Goal: Transaction & Acquisition: Obtain resource

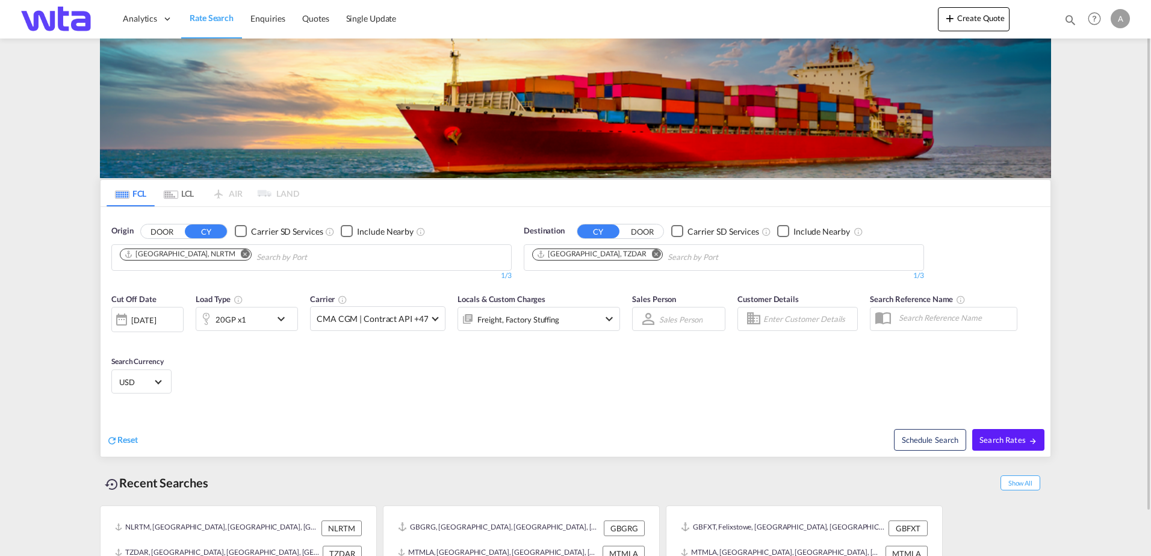
click at [241, 252] on md-icon "Remove" at bounding box center [245, 253] width 9 height 9
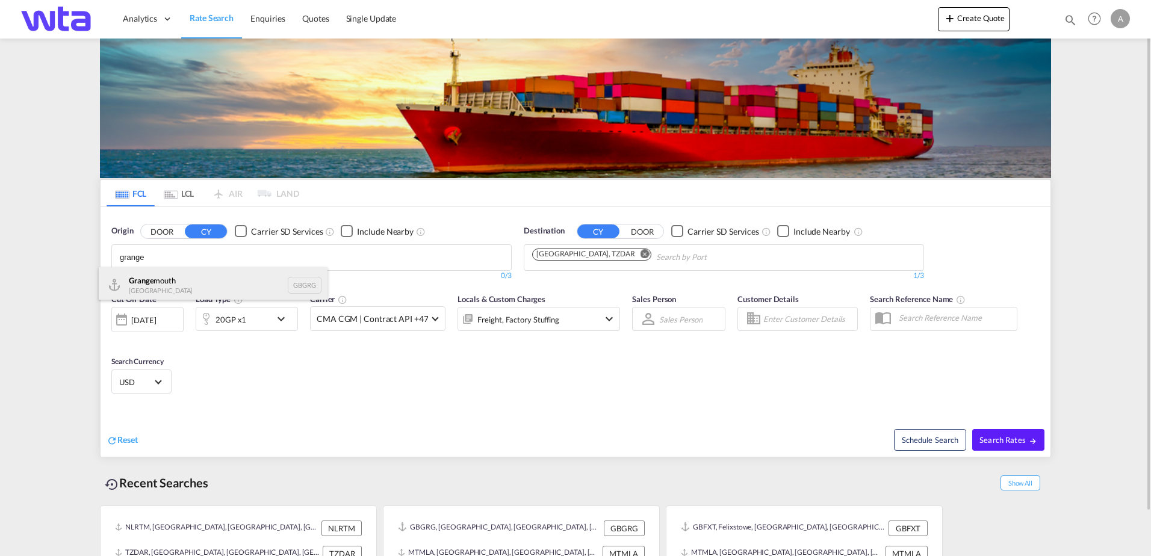
type input "grange"
click at [172, 280] on div "Grange mouth [GEOGRAPHIC_DATA] GBGRG" at bounding box center [213, 285] width 229 height 36
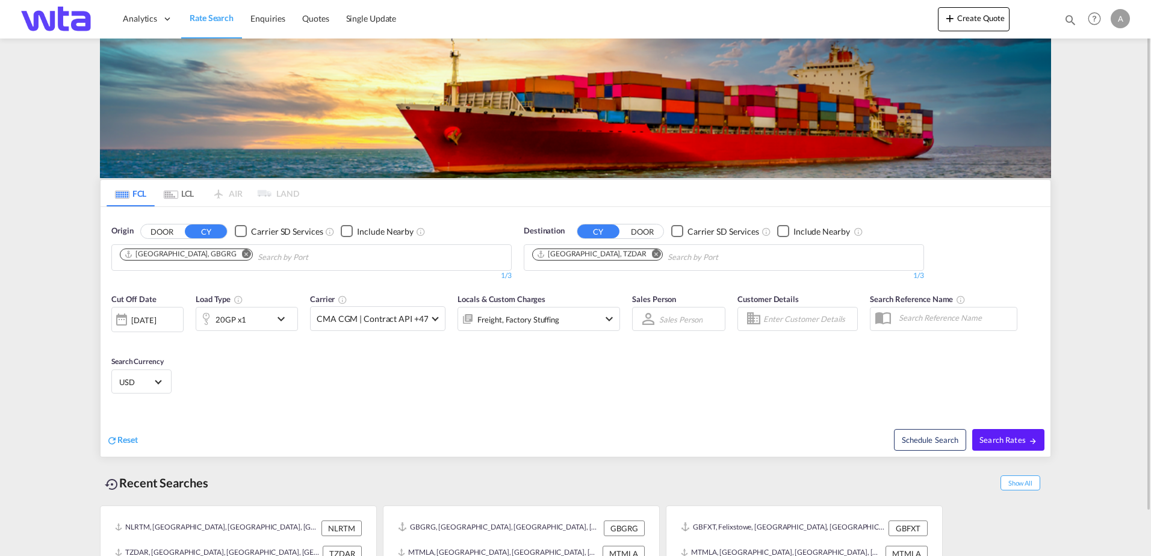
click at [652, 254] on md-icon "Remove" at bounding box center [656, 253] width 9 height 9
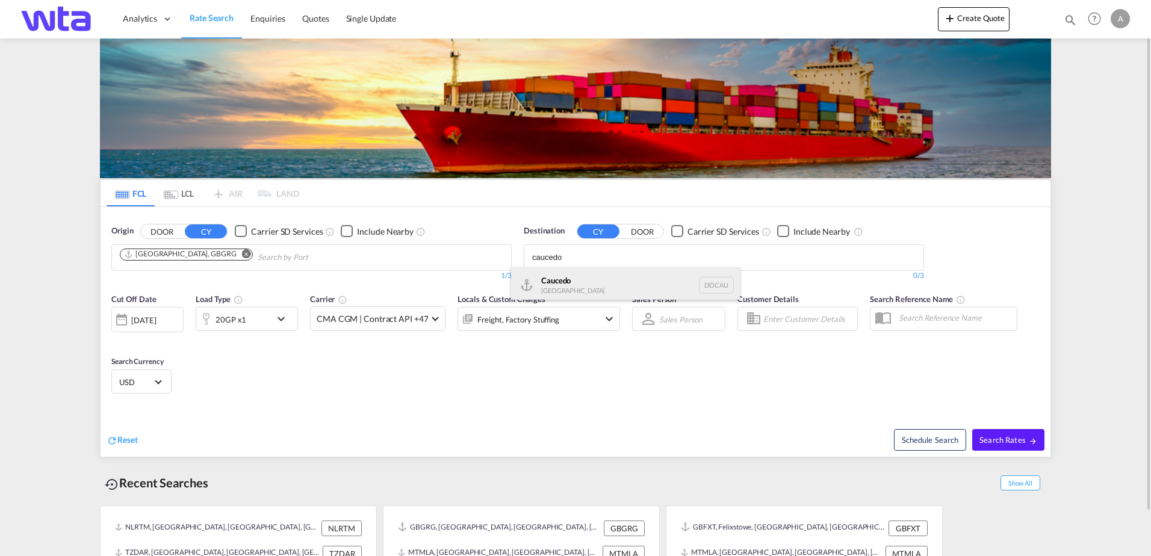
type input "caucedo"
click at [570, 286] on div "Caucedo [GEOGRAPHIC_DATA] DOCAU" at bounding box center [625, 285] width 229 height 36
click at [657, 261] on body "Analytics Reports Dashboard Rate Search Enquiries Quotes" at bounding box center [575, 278] width 1151 height 556
type input "rio hain"
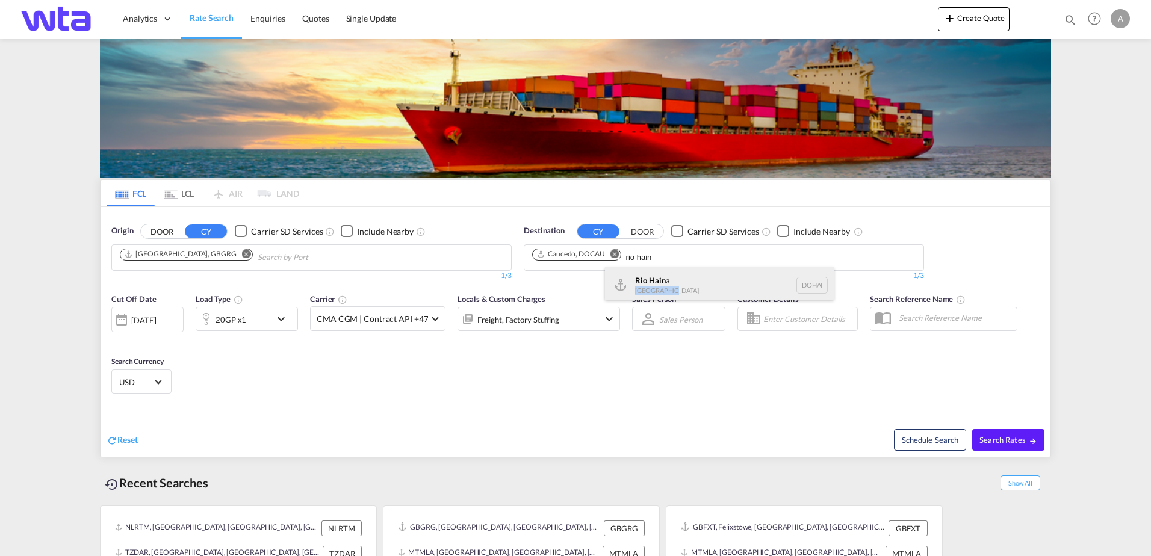
click at [671, 287] on div "Rio Hain a [GEOGRAPHIC_DATA] [GEOGRAPHIC_DATA]" at bounding box center [719, 285] width 229 height 36
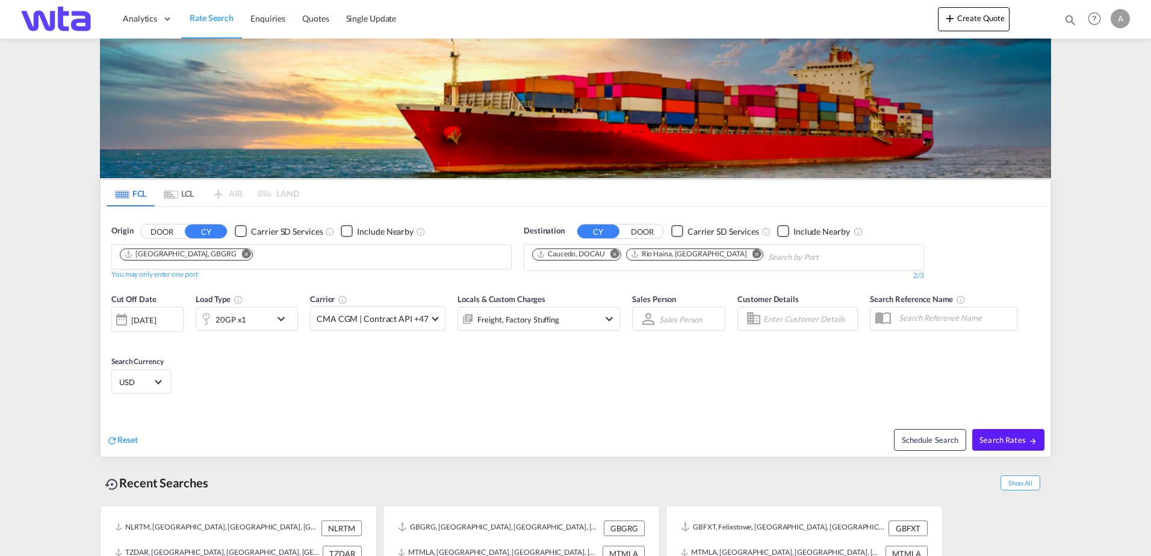
click at [285, 256] on md-chips "[GEOGRAPHIC_DATA], GBGRG" at bounding box center [311, 257] width 399 height 24
click at [250, 258] on md-chips "[GEOGRAPHIC_DATA], GBGRG" at bounding box center [311, 257] width 399 height 24
click at [234, 258] on md-chips "[GEOGRAPHIC_DATA], GBGRG" at bounding box center [311, 257] width 399 height 24
click at [238, 250] on md-chips "[GEOGRAPHIC_DATA], GBGRG" at bounding box center [311, 257] width 399 height 24
click at [285, 315] on md-icon "icon-chevron-down" at bounding box center [284, 319] width 20 height 14
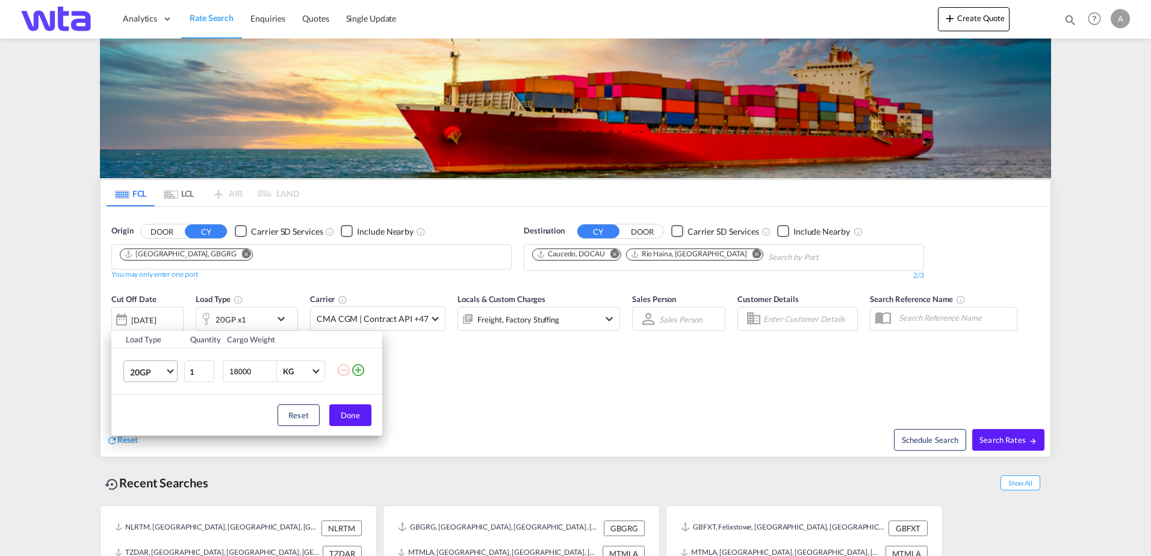
click at [172, 372] on md-select-value "20GP" at bounding box center [153, 371] width 48 height 20
click at [152, 409] on md-option "20TK" at bounding box center [161, 413] width 82 height 29
click at [364, 418] on button "Done" at bounding box center [350, 416] width 42 height 22
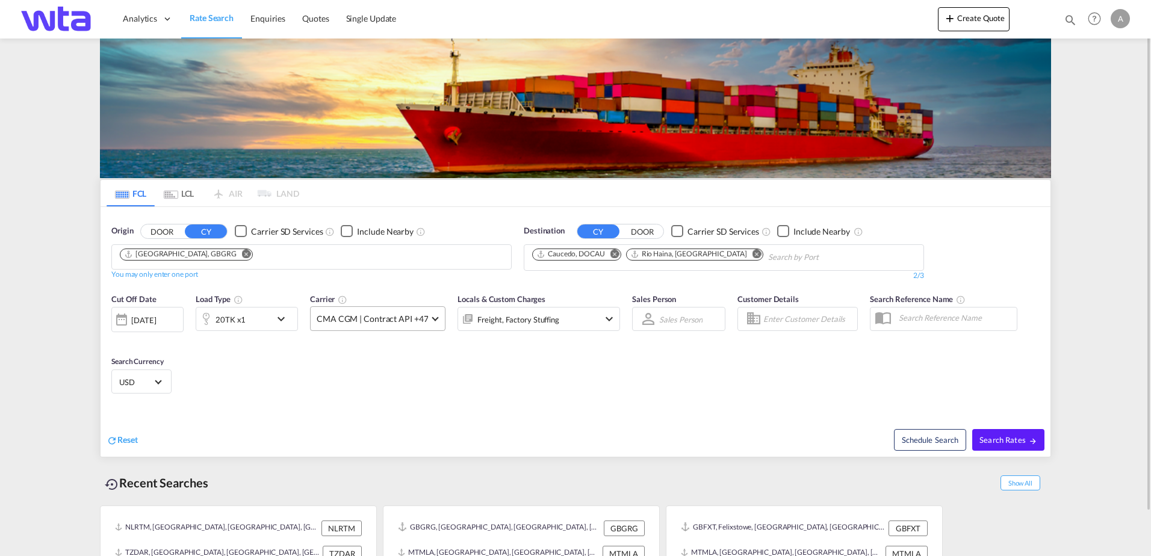
click at [426, 323] on span "CMA CGM | Contract API +47" at bounding box center [372, 319] width 111 height 12
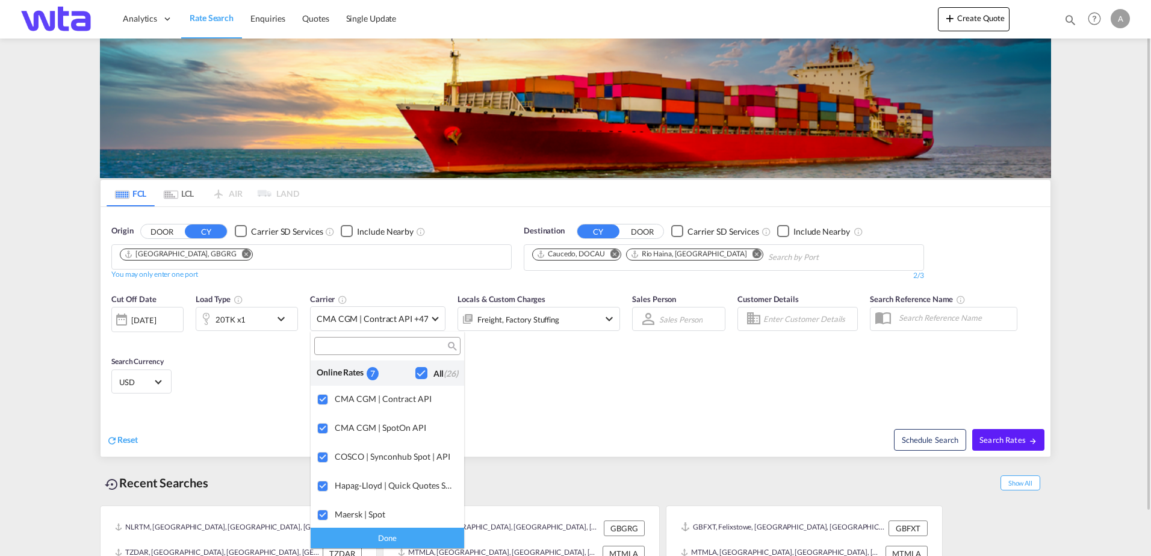
drag, startPoint x: 582, startPoint y: 378, endPoint x: 647, endPoint y: 375, distance: 65.7
click at [582, 378] on md-backdrop at bounding box center [575, 278] width 1151 height 556
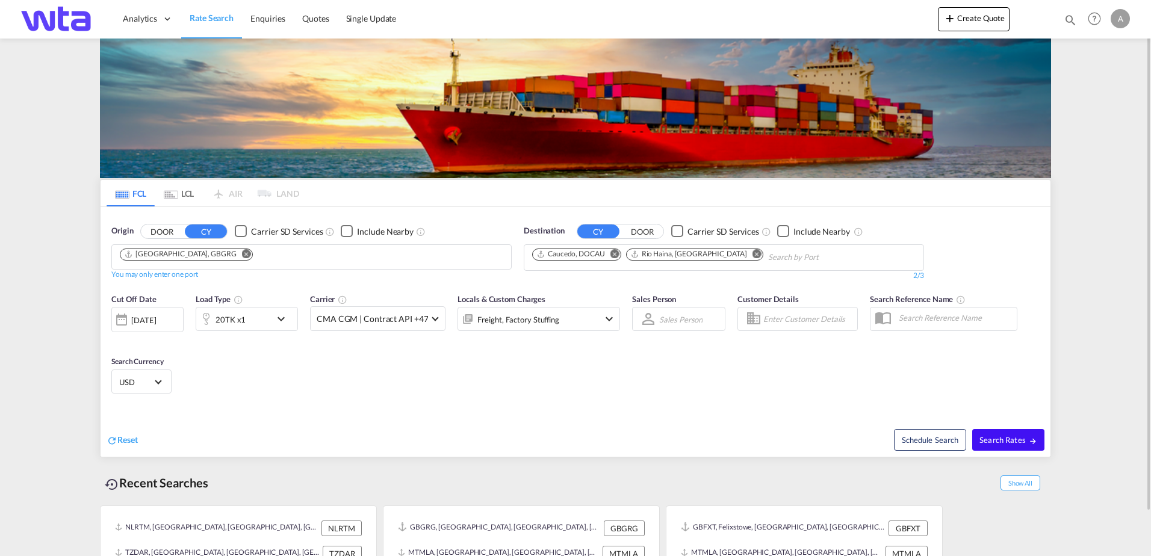
click at [1029, 436] on span "Search Rates" at bounding box center [1009, 440] width 58 height 10
type input "GBGRG to [GEOGRAPHIC_DATA],[GEOGRAPHIC_DATA] / [DATE]"
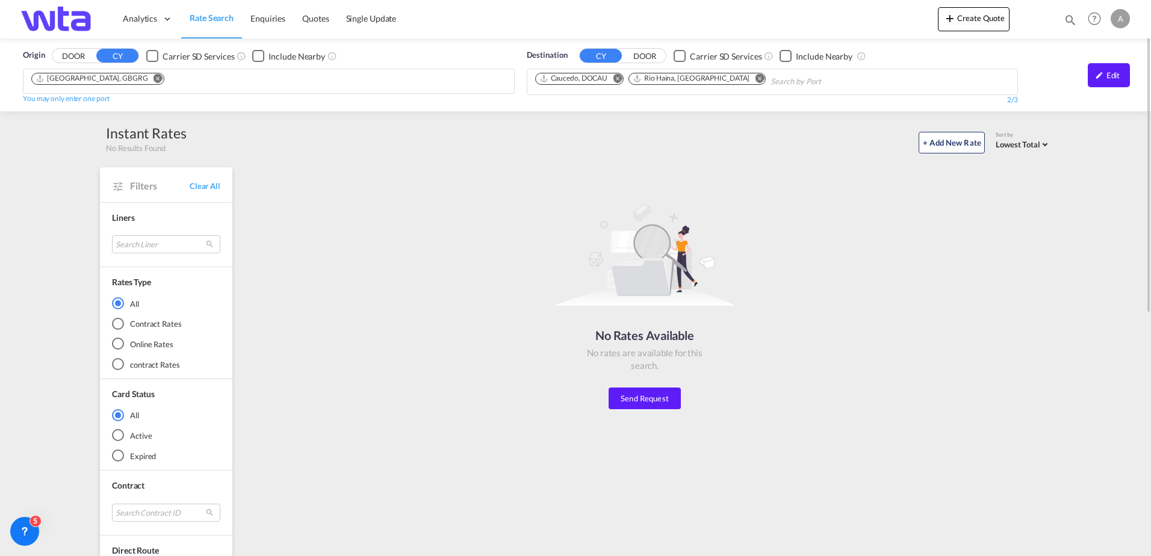
click at [1111, 78] on div "Edit" at bounding box center [1109, 75] width 42 height 24
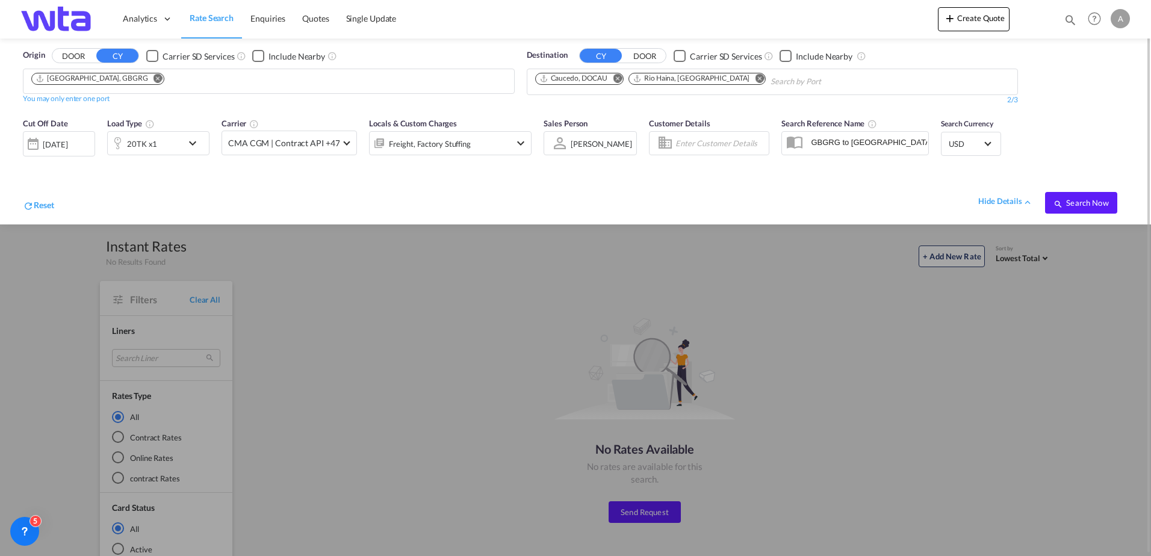
click at [173, 145] on div "20TK x1" at bounding box center [145, 143] width 75 height 24
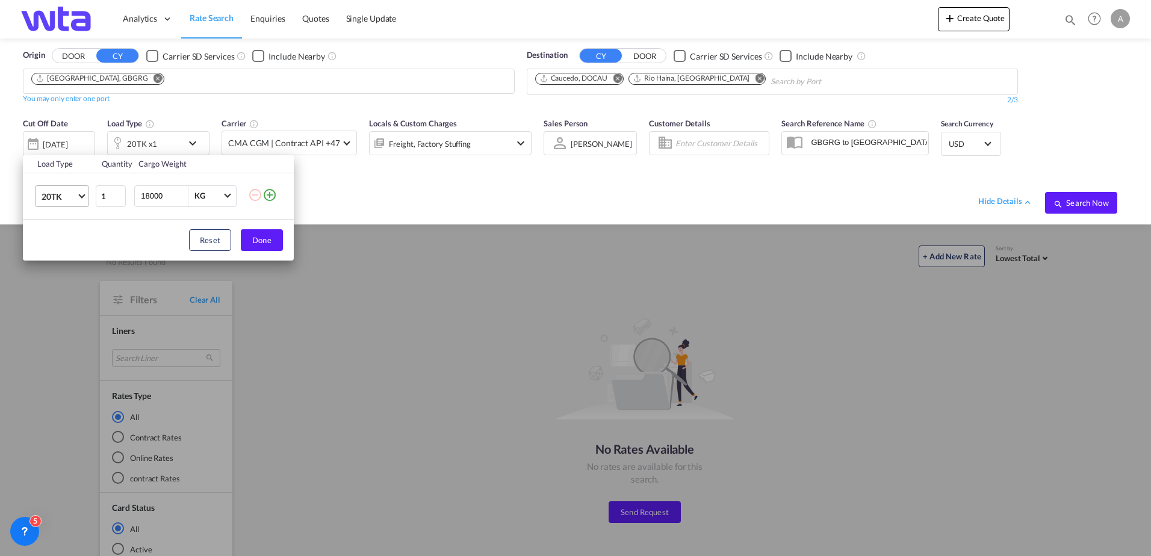
click at [84, 200] on md-select-value "20TK" at bounding box center [64, 196] width 48 height 20
click at [75, 137] on md-option "20GP" at bounding box center [73, 133] width 82 height 29
click at [264, 249] on button "Done" at bounding box center [262, 240] width 42 height 22
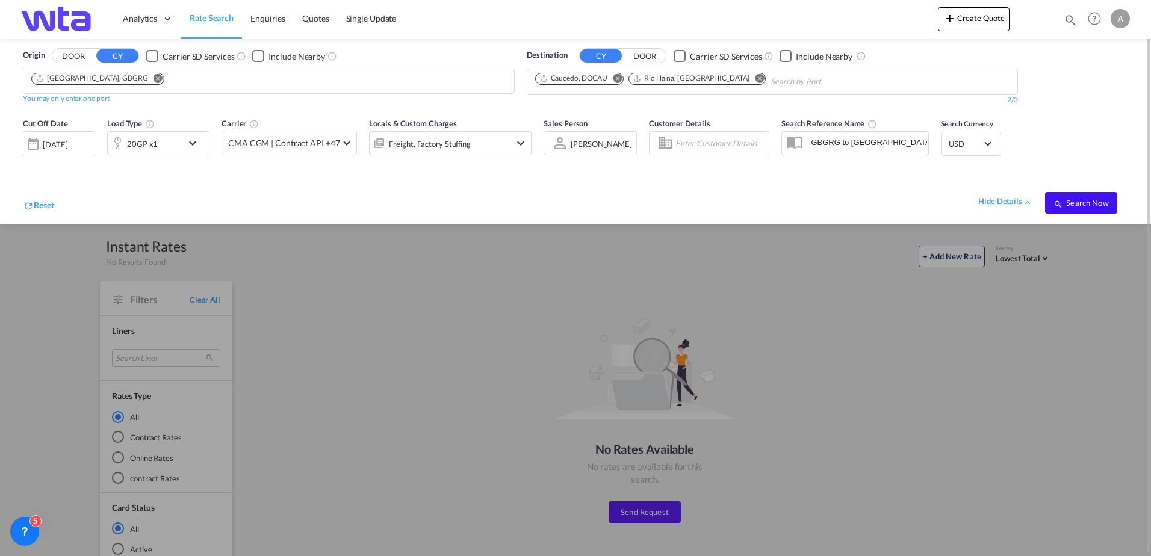
click at [1072, 204] on span "Search Now" at bounding box center [1081, 203] width 55 height 10
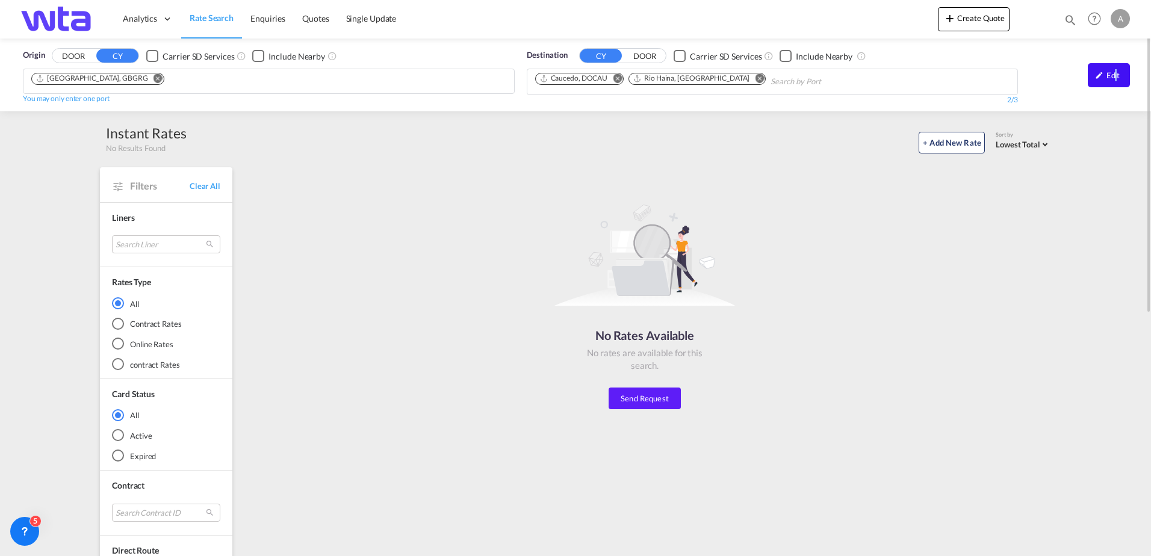
click at [1116, 79] on div "Edit" at bounding box center [1109, 75] width 42 height 24
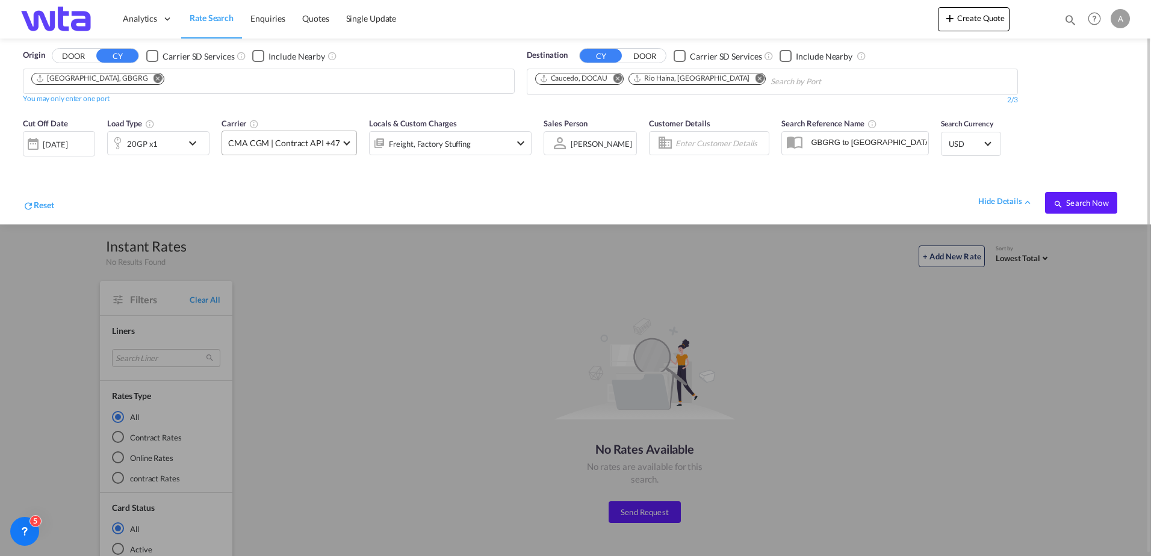
click at [344, 141] on span at bounding box center [347, 141] width 7 height 7
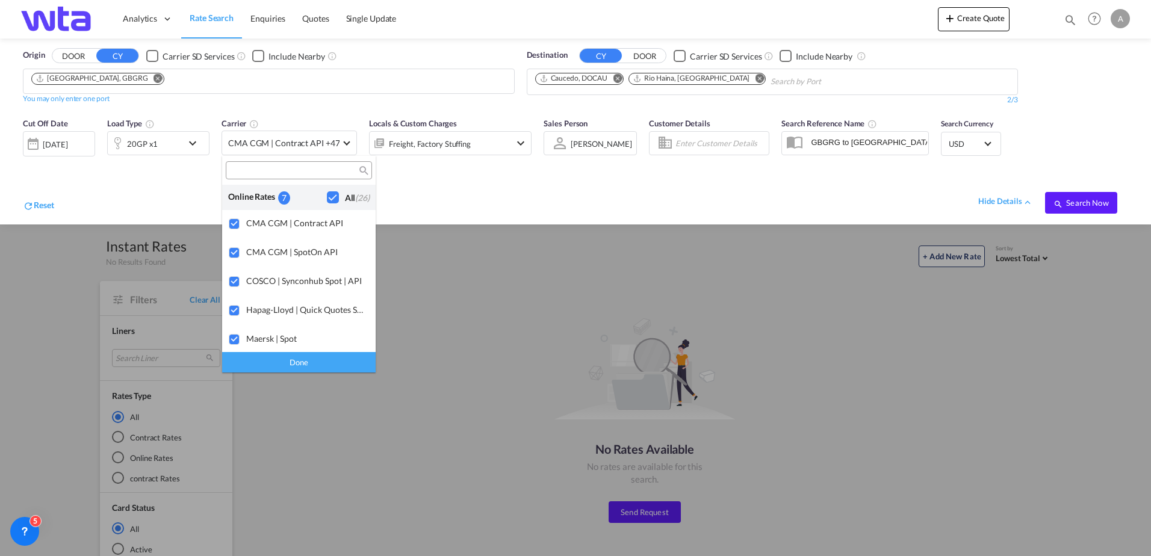
click at [327, 197] on div "Checkbox No Ink" at bounding box center [333, 197] width 12 height 12
click at [714, 79] on md-backdrop at bounding box center [575, 278] width 1151 height 556
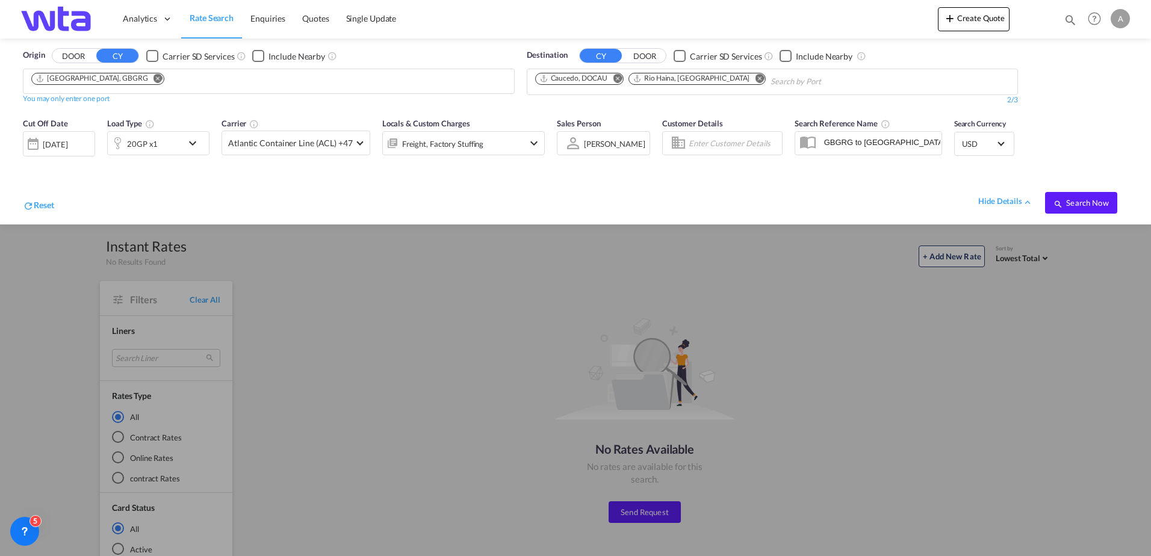
click at [755, 78] on md-icon "Remove" at bounding box center [759, 78] width 9 height 9
click at [1094, 204] on span "Search Now" at bounding box center [1081, 203] width 55 height 10
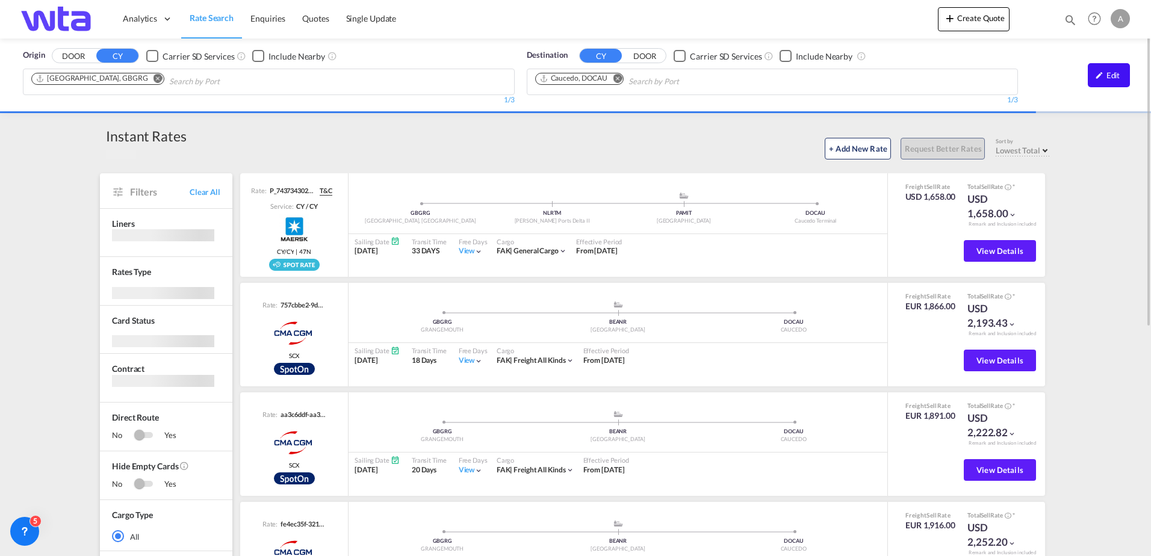
click at [1103, 73] on md-icon "icon-pencil" at bounding box center [1099, 75] width 8 height 8
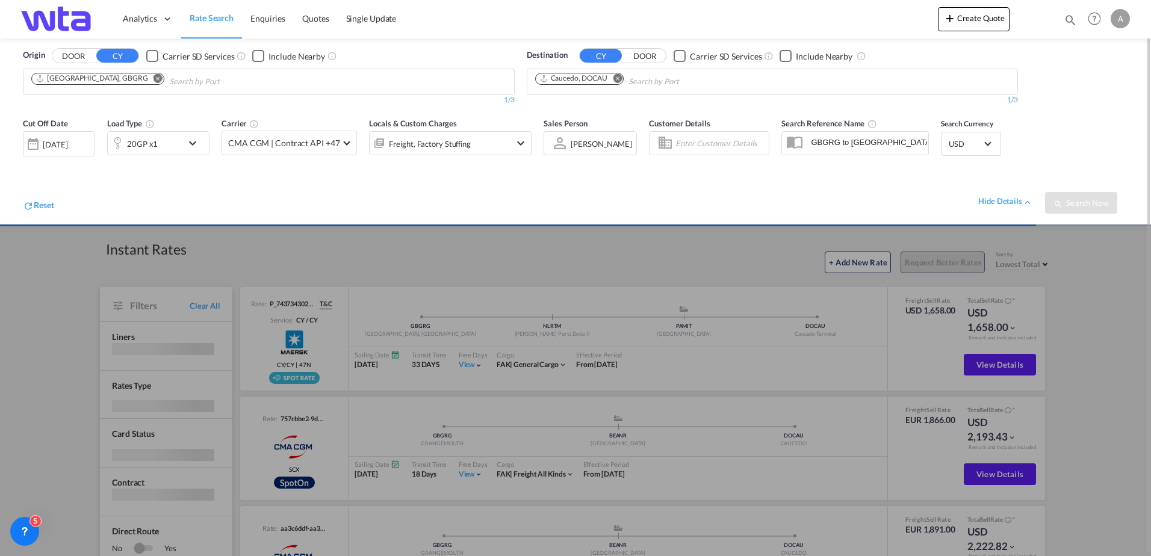
click at [197, 142] on md-icon "icon-chevron-down" at bounding box center [195, 143] width 20 height 14
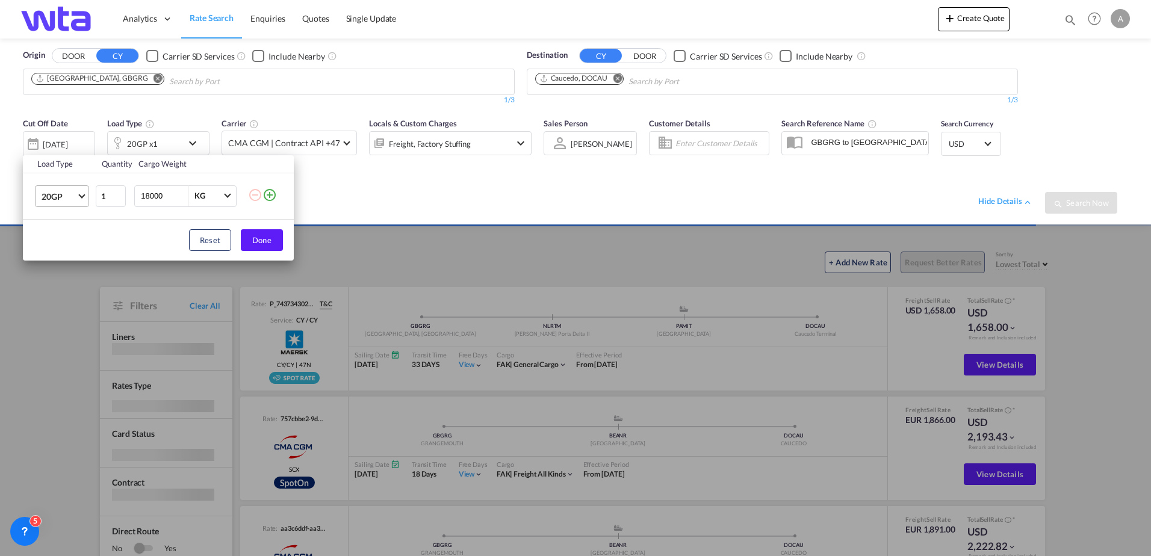
click at [81, 195] on span "Choose: \a20GP" at bounding box center [81, 194] width 7 height 7
click at [70, 272] on md-option "20TK" at bounding box center [73, 267] width 82 height 29
click at [252, 237] on button "Done" at bounding box center [262, 240] width 42 height 22
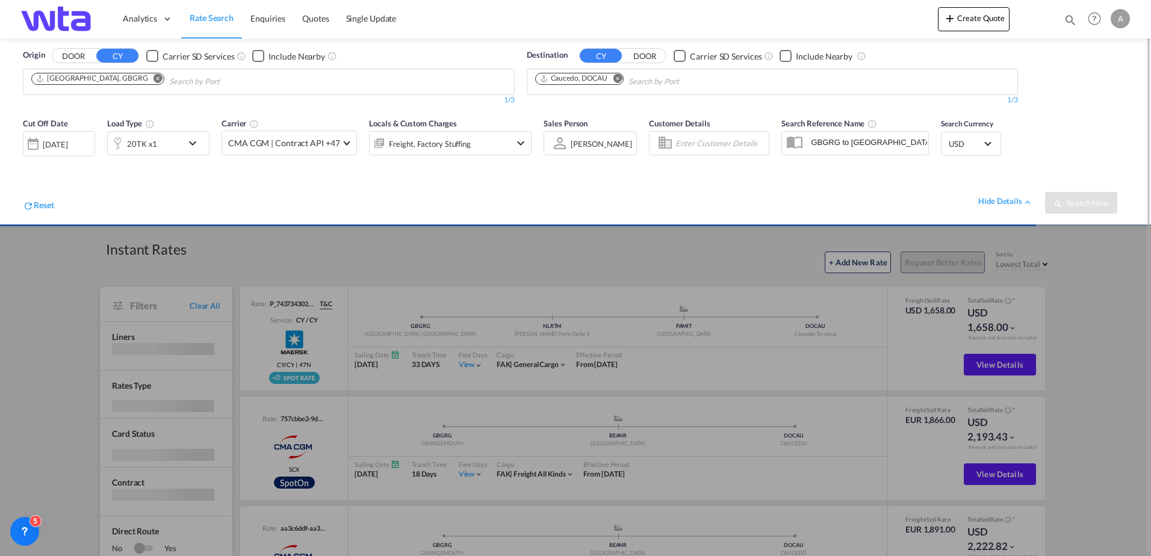
click at [745, 188] on div "hide details Search Now" at bounding box center [591, 197] width 1074 height 34
click at [305, 78] on md-chips "[GEOGRAPHIC_DATA], GBGRG" at bounding box center [268, 81] width 491 height 25
click at [945, 161] on div "Search Currency USD د.إ AED [GEOGRAPHIC_DATA] Dirham Af AFN Afghan afghani Lek …" at bounding box center [971, 142] width 72 height 63
click at [696, 79] on input "Search by Port" at bounding box center [686, 81] width 114 height 19
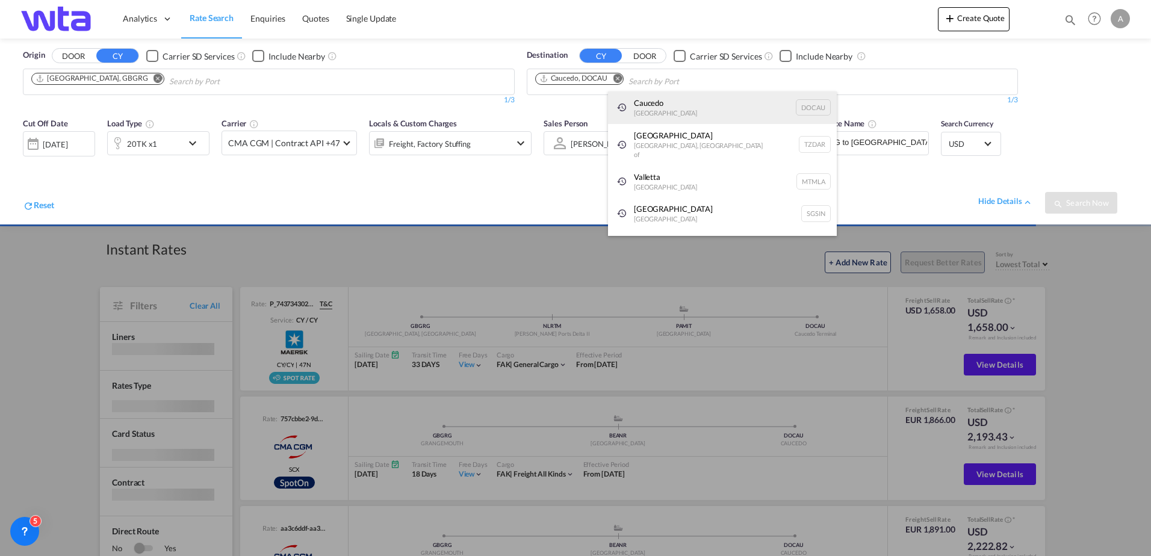
click at [673, 111] on div "Caucedo [GEOGRAPHIC_DATA] DOCAU" at bounding box center [722, 108] width 229 height 33
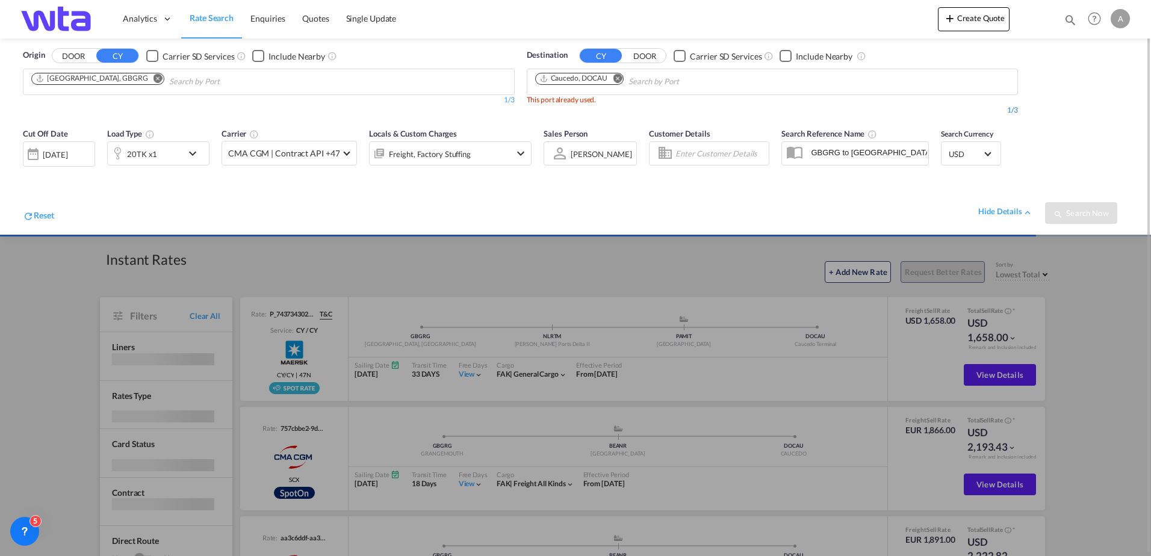
click at [615, 107] on div "1/3" at bounding box center [773, 110] width 492 height 10
click at [604, 98] on div "This port already used." at bounding box center [773, 100] width 492 height 10
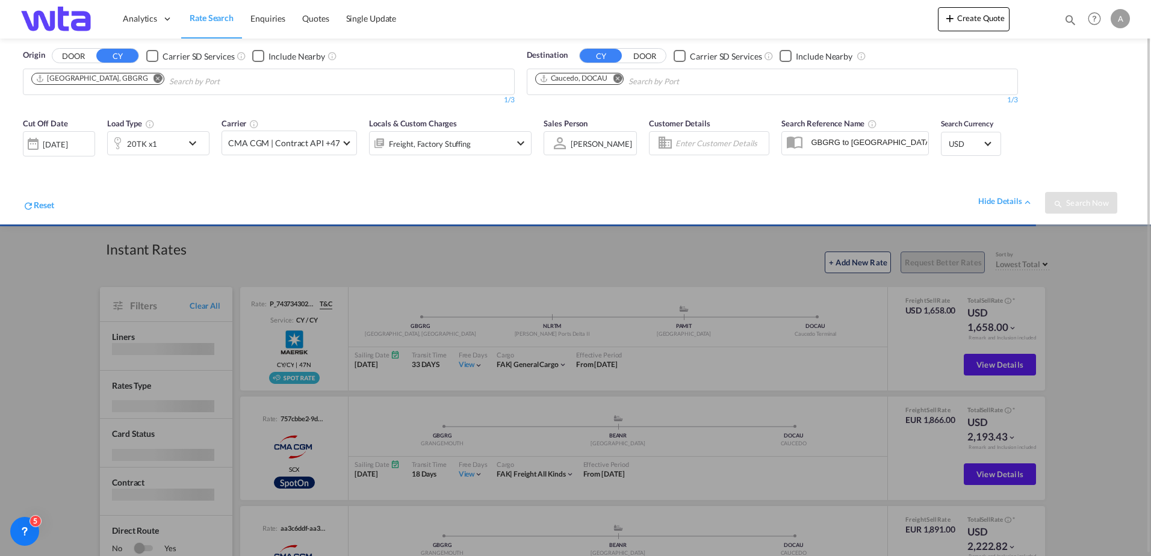
click at [617, 75] on md-icon "Remove" at bounding box center [617, 78] width 9 height 9
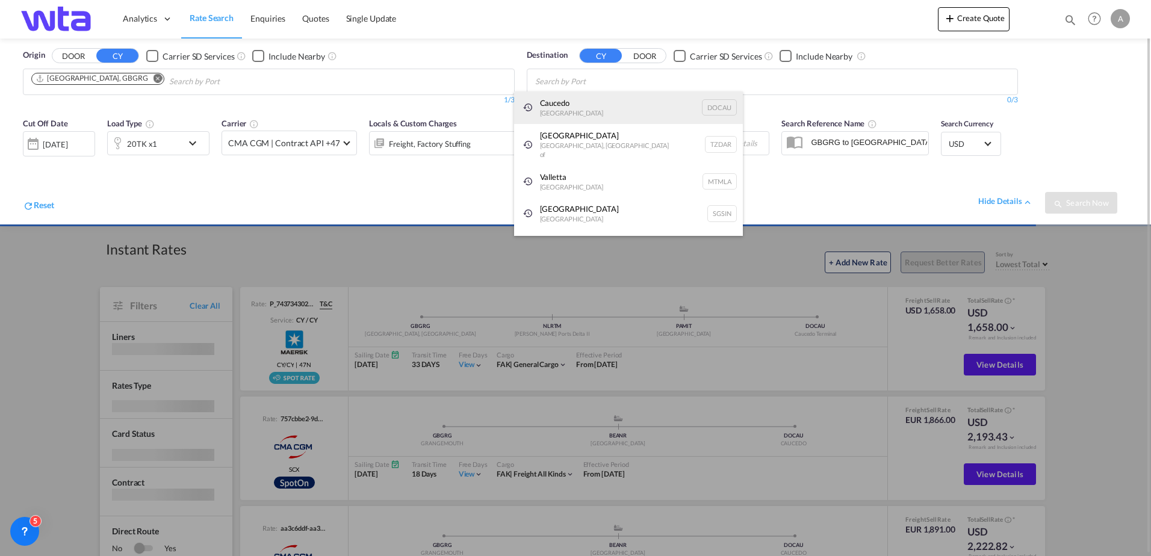
click at [570, 113] on div "Caucedo [GEOGRAPHIC_DATA] DOCAU" at bounding box center [628, 108] width 229 height 33
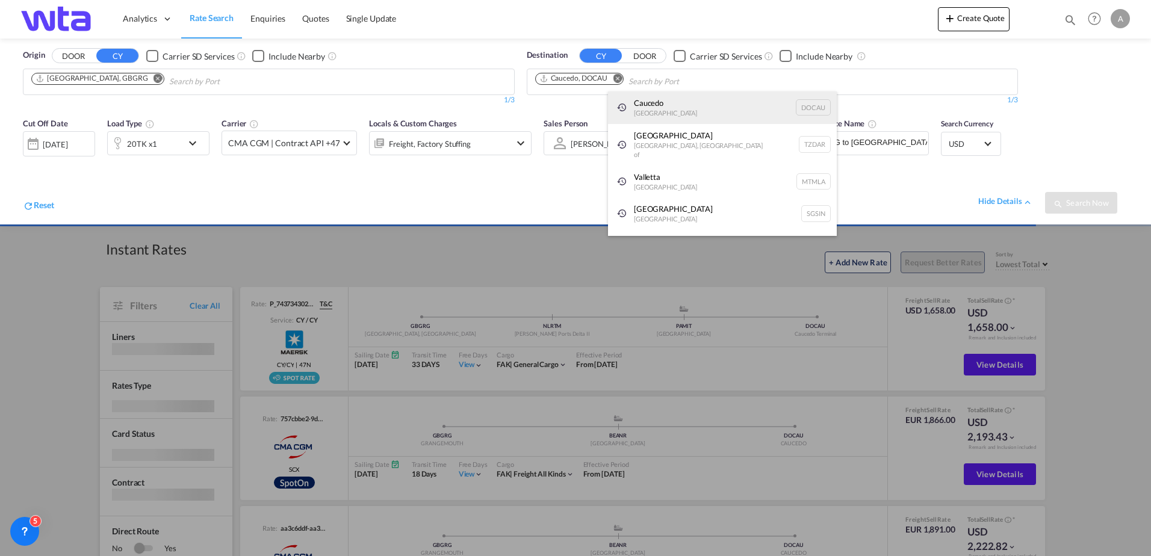
click at [679, 117] on div "Caucedo [GEOGRAPHIC_DATA] DOCAU" at bounding box center [722, 108] width 229 height 33
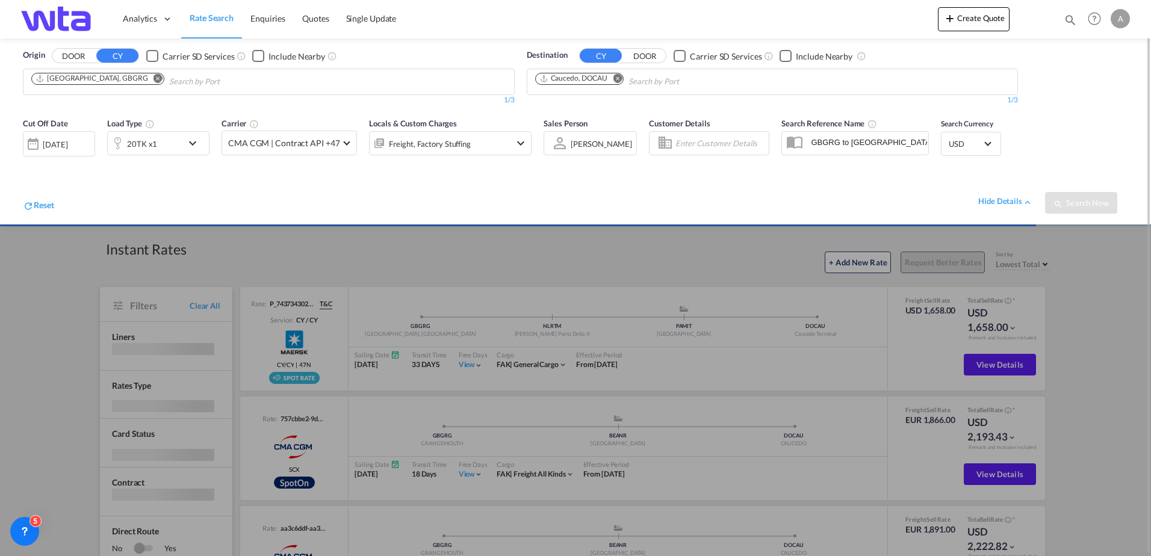
click at [674, 264] on div at bounding box center [575, 278] width 1151 height 556
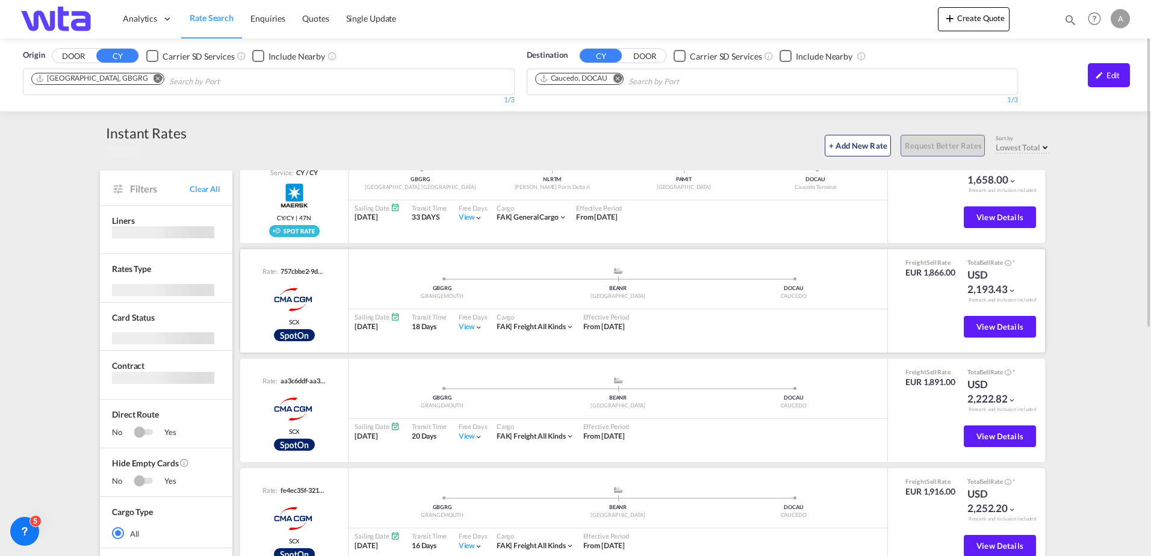
scroll to position [0, 0]
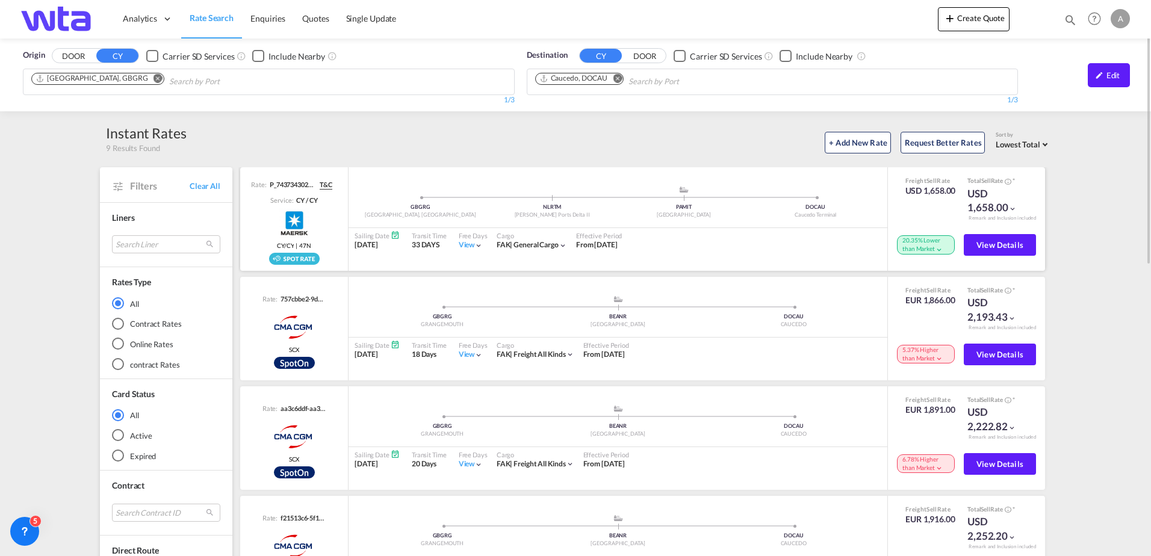
click at [1016, 212] on md-icon "icon-chevron-down" at bounding box center [1013, 209] width 8 height 8
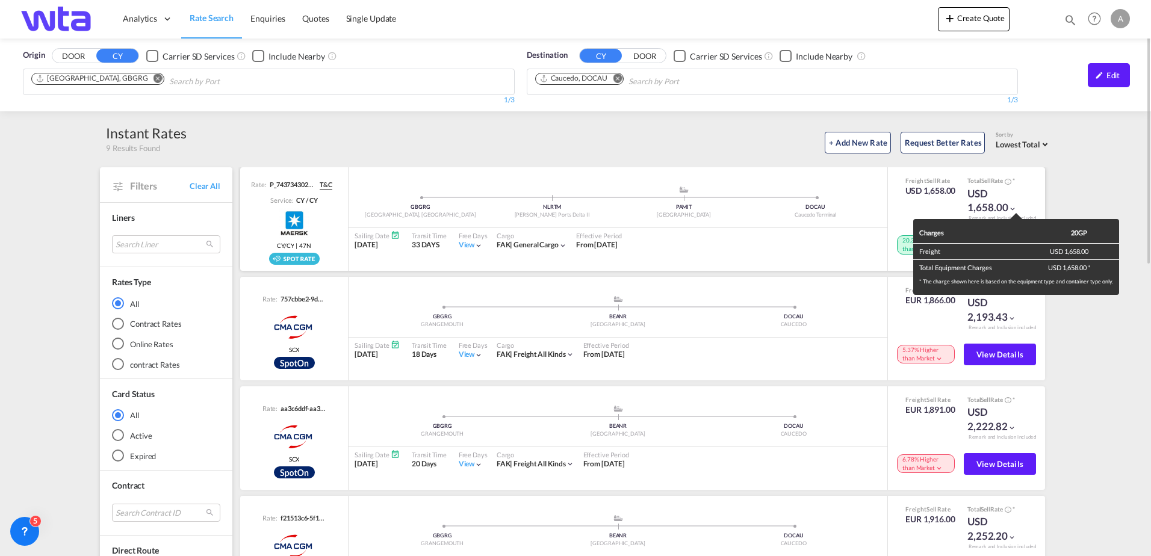
click at [1016, 212] on div "Charges 20GP Freight USD 1,658.00 Total Equipment Charges USD 1,658.00 * * The …" at bounding box center [575, 278] width 1151 height 556
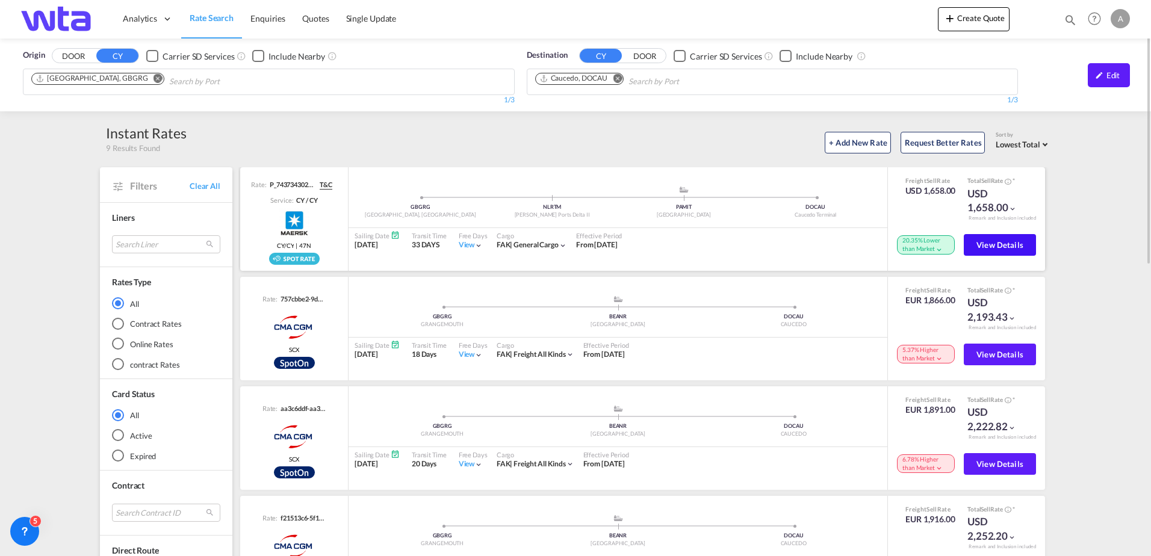
click at [990, 243] on span "View Details" at bounding box center [1000, 245] width 47 height 10
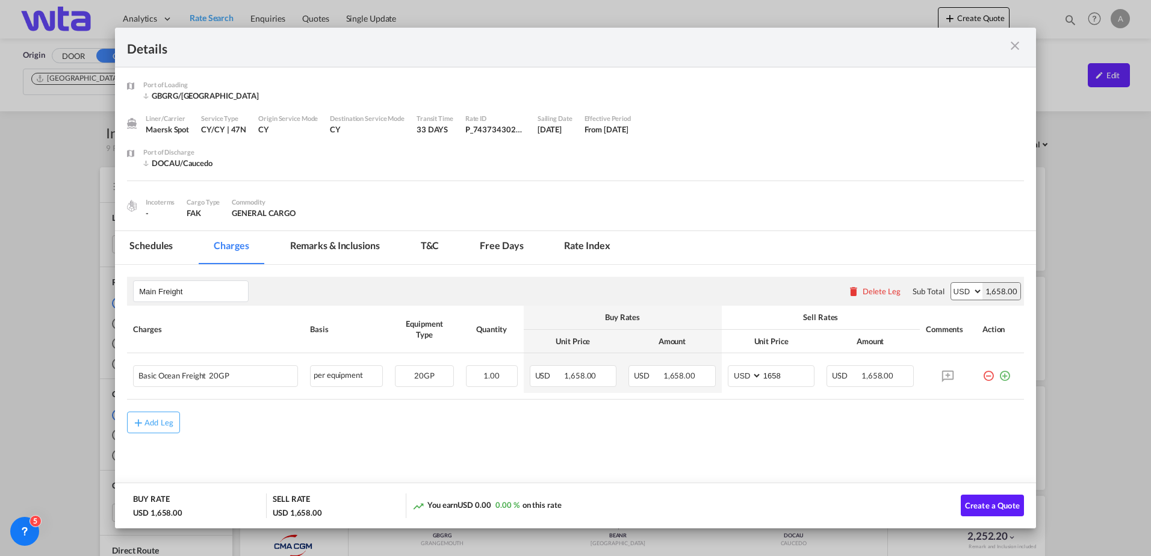
click at [1015, 45] on md-icon "icon-close m-3 fg-AAA8AD cursor" at bounding box center [1015, 46] width 14 height 14
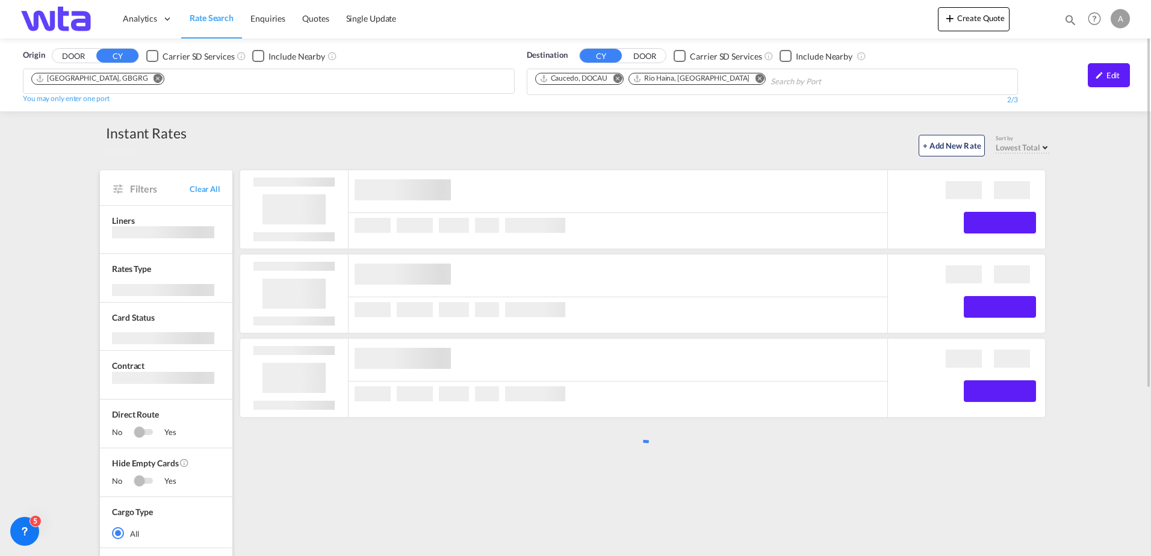
click at [63, 16] on img at bounding box center [58, 18] width 81 height 27
click at [755, 78] on md-icon "Remove" at bounding box center [759, 78] width 9 height 9
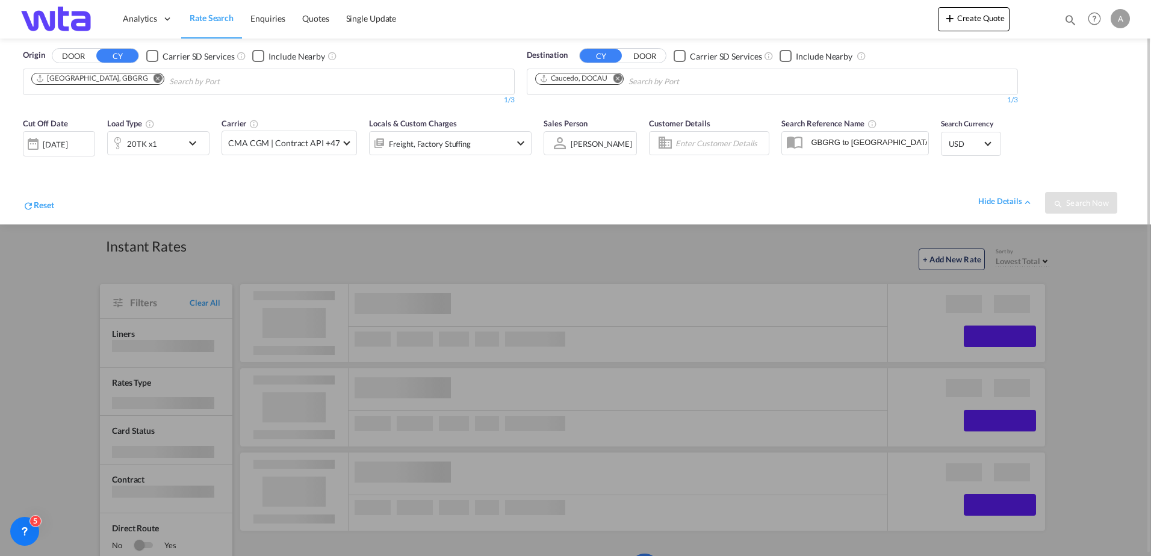
click at [618, 76] on md-icon "Remove" at bounding box center [617, 78] width 9 height 9
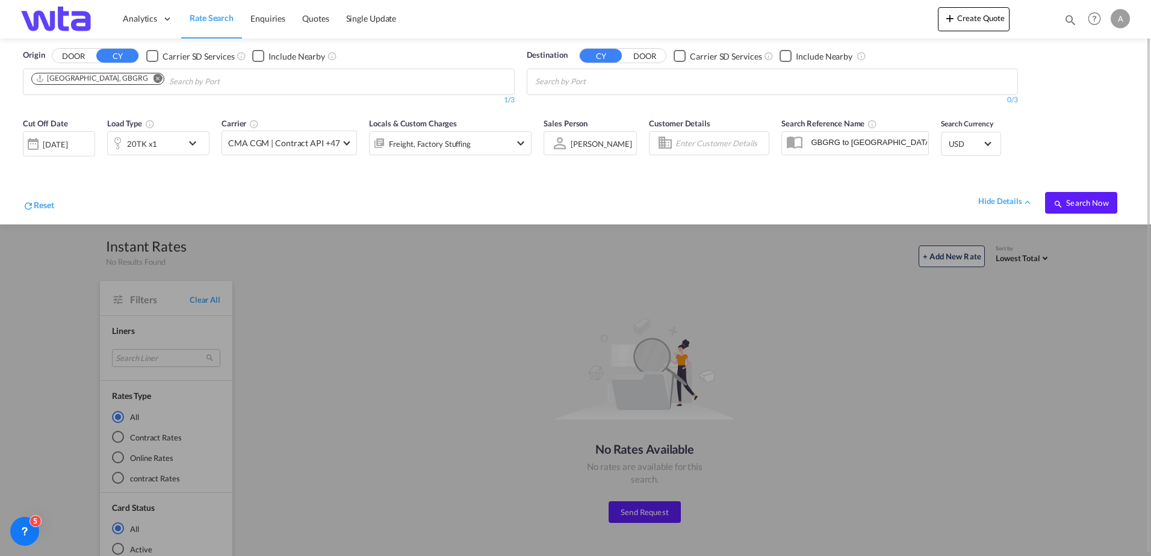
click at [562, 80] on body "Analytics Reports Dashboard Rate Search Enquiries Quotes" at bounding box center [575, 278] width 1151 height 556
type input "cauce"
click at [589, 113] on div "Cauce do [GEOGRAPHIC_DATA] DOCAU" at bounding box center [628, 110] width 229 height 36
click at [1071, 202] on span "Search Now" at bounding box center [1081, 203] width 55 height 10
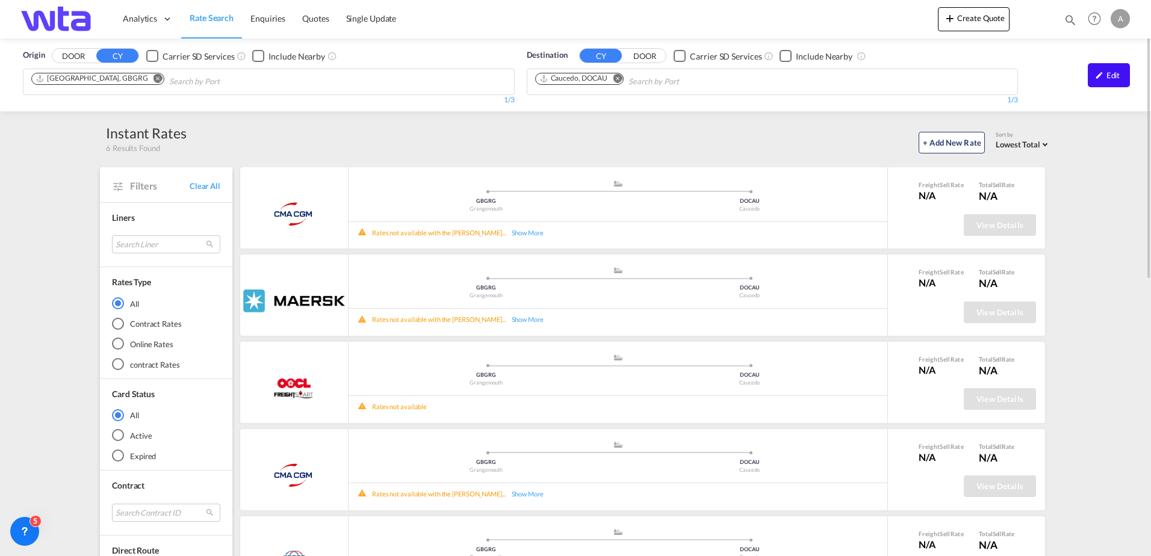
click at [1124, 72] on div "Edit" at bounding box center [1109, 75] width 42 height 24
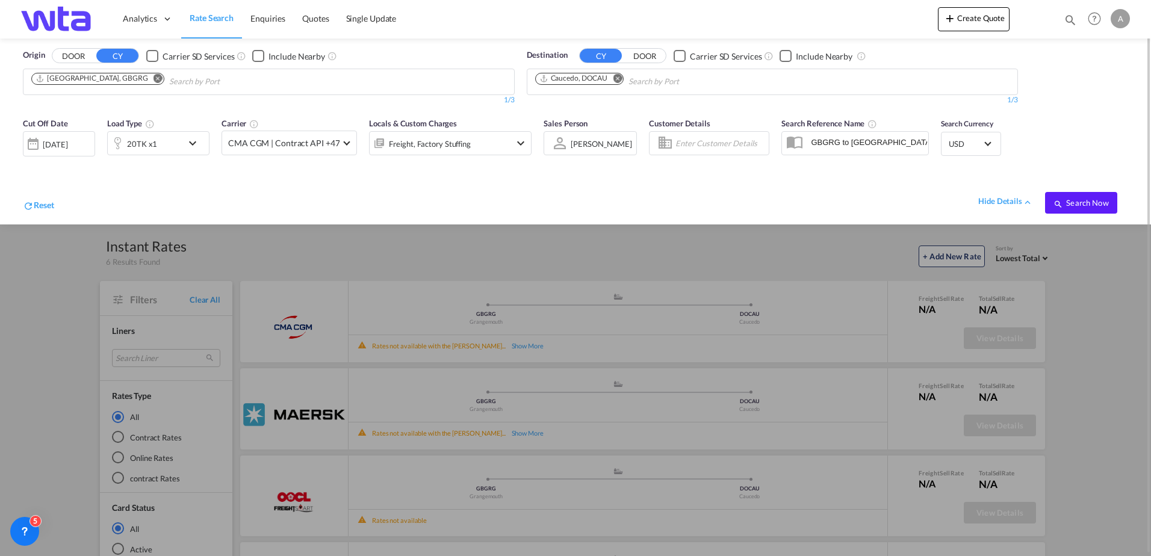
click at [193, 140] on md-icon "icon-chevron-down" at bounding box center [195, 143] width 20 height 14
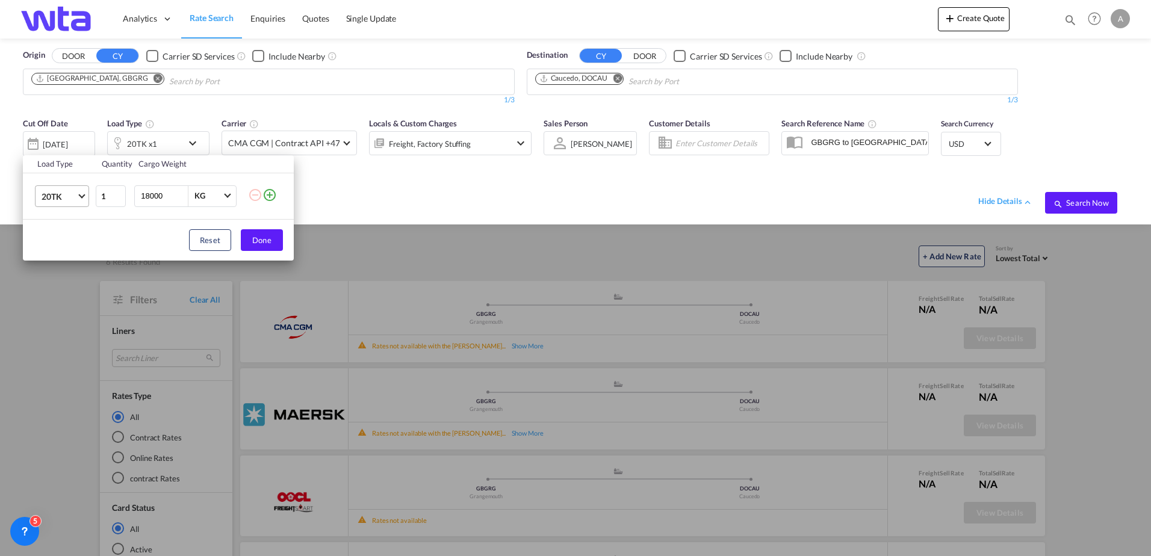
click at [82, 199] on md-select-value "20TK" at bounding box center [64, 196] width 48 height 20
click at [84, 137] on md-option "20GP" at bounding box center [73, 133] width 82 height 29
click at [258, 241] on button "Done" at bounding box center [262, 240] width 42 height 22
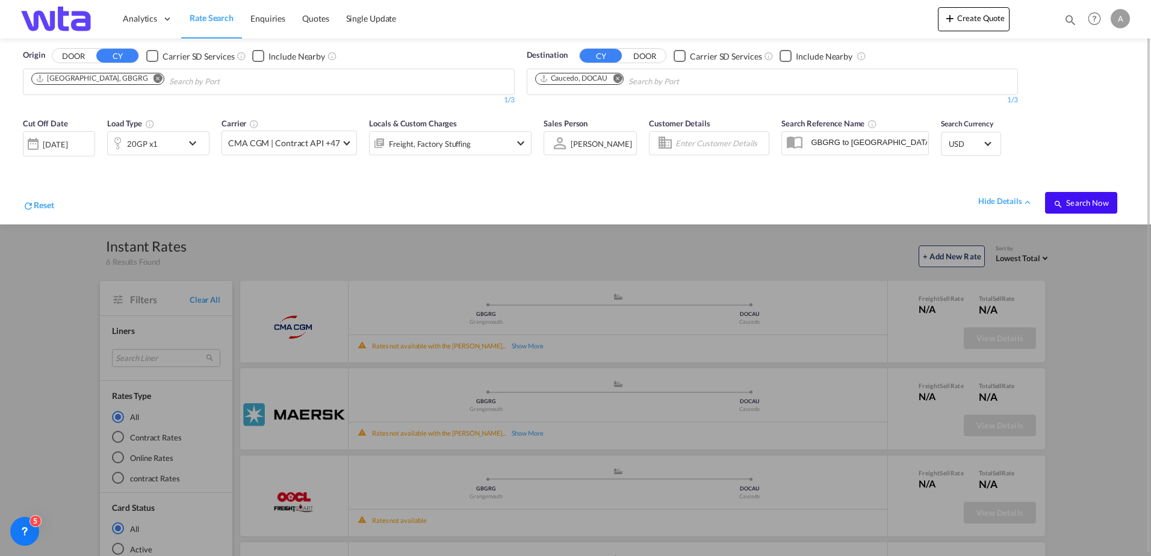
click at [1061, 202] on md-icon "icon-magnify" at bounding box center [1059, 204] width 10 height 10
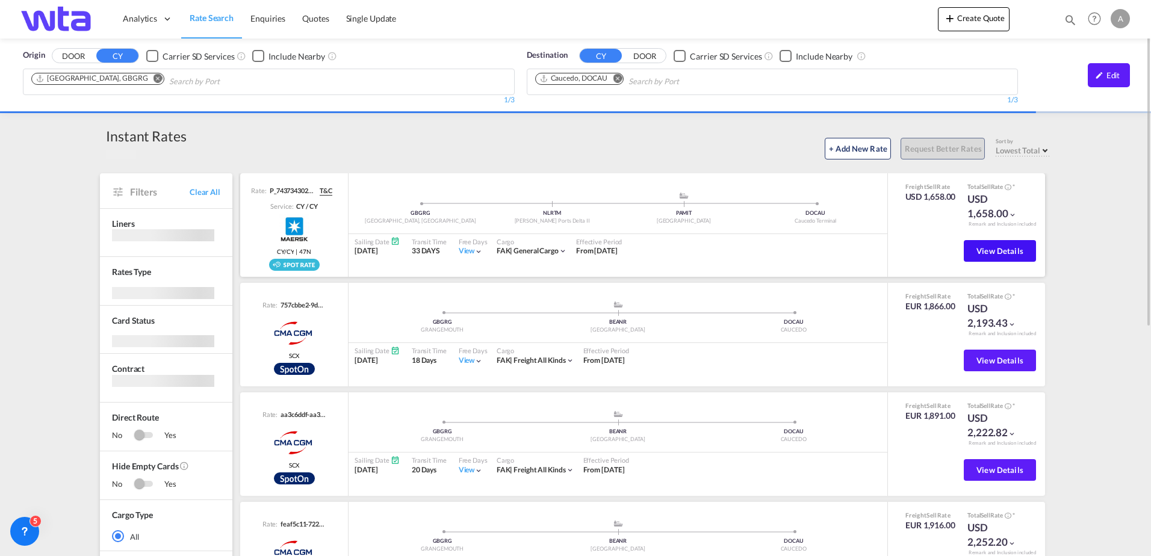
click at [993, 248] on span "View Details" at bounding box center [1000, 251] width 47 height 10
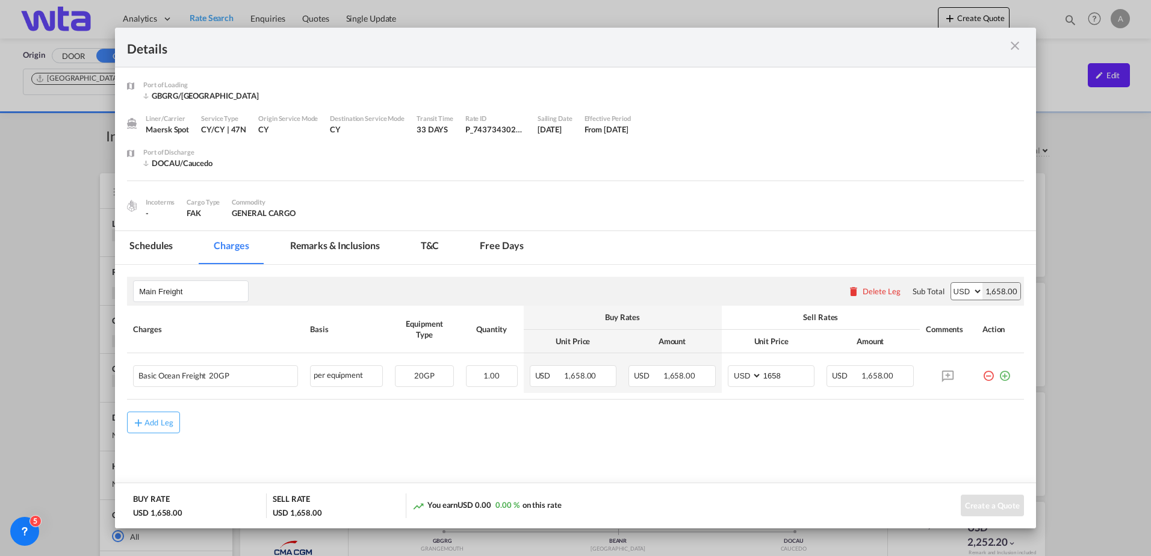
click at [1017, 48] on md-icon "icon-close m-3 fg-AAA8AD cursor" at bounding box center [1015, 46] width 14 height 14
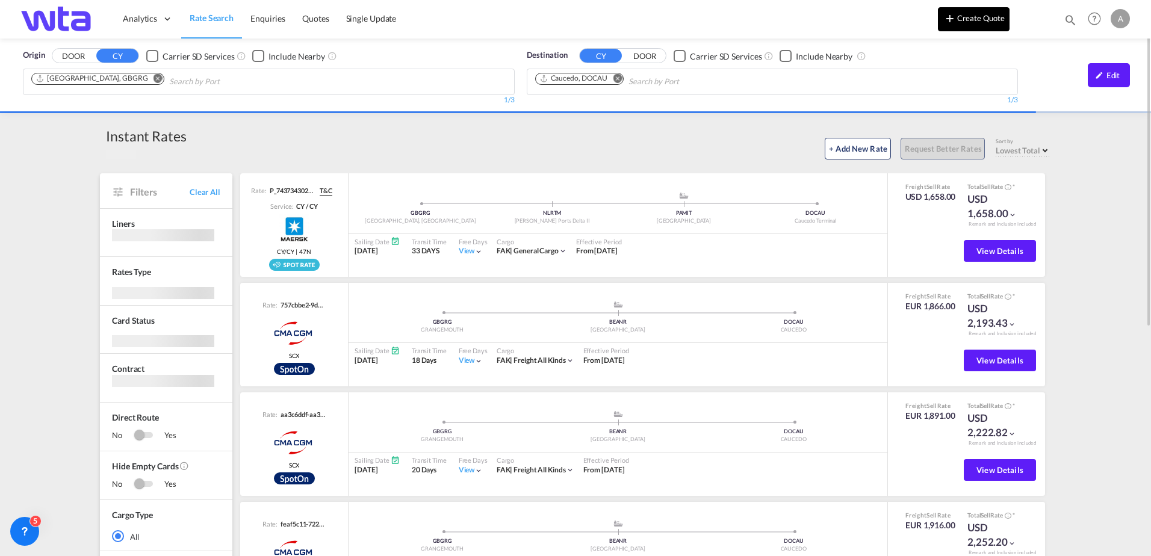
click at [977, 18] on button "Create Quote" at bounding box center [974, 19] width 72 height 24
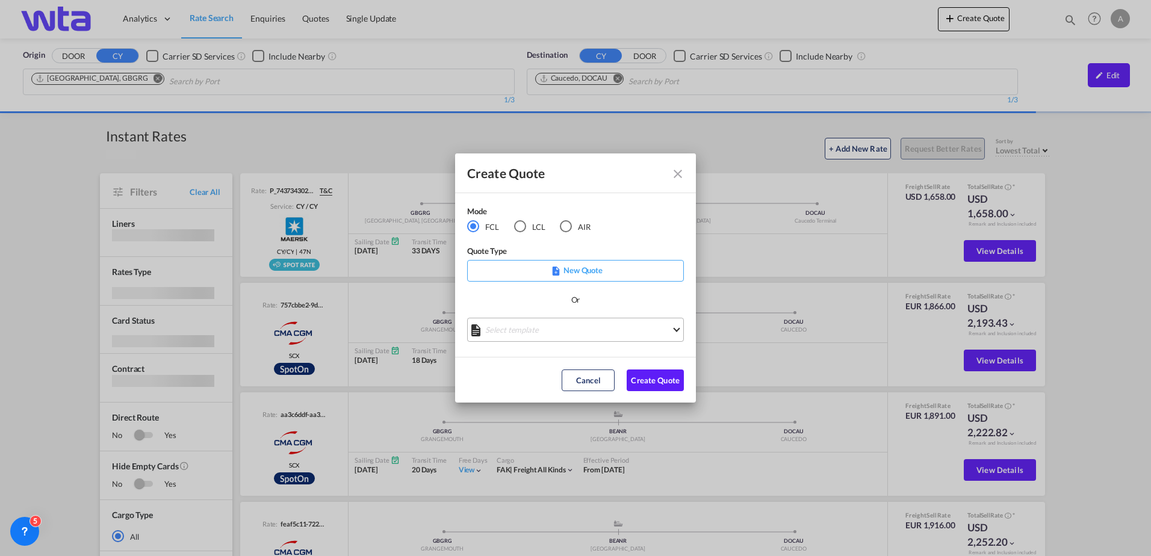
click at [618, 331] on md-select "Select template No Result Match Found Done" at bounding box center [575, 330] width 217 height 24
click at [682, 176] on md-backdrop at bounding box center [575, 278] width 1151 height 556
click at [679, 173] on md-icon "Close dialog" at bounding box center [678, 174] width 14 height 14
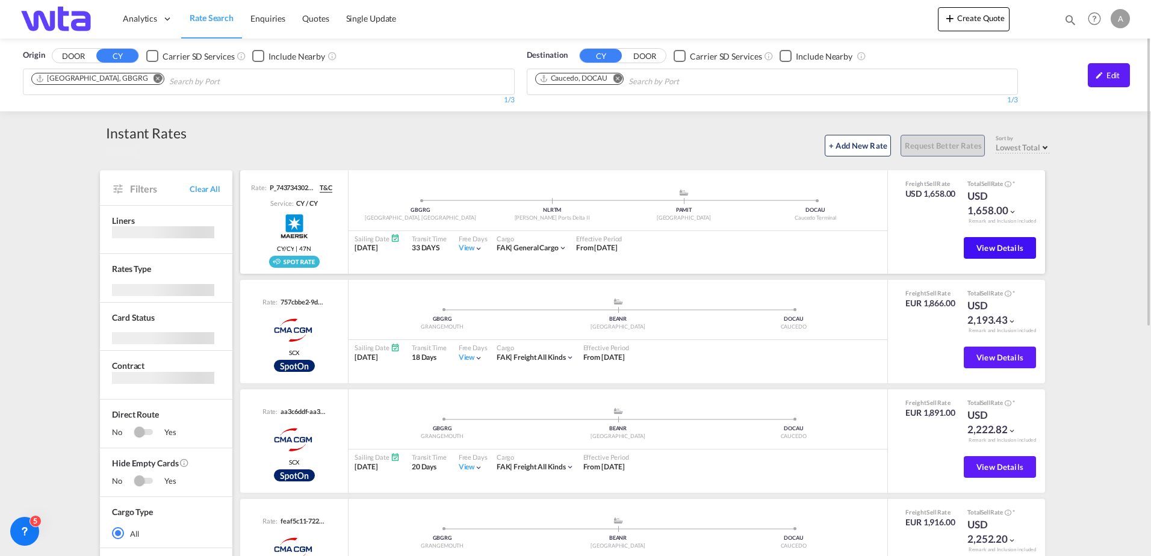
click at [995, 255] on button "View Details" at bounding box center [1000, 248] width 72 height 22
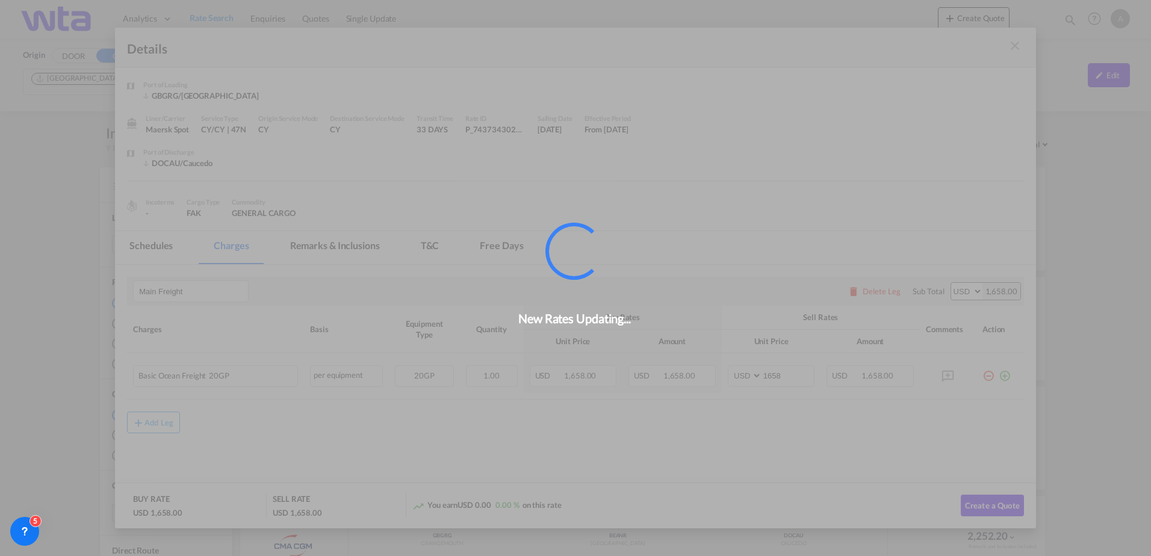
click at [1016, 48] on md-icon "icon-close m-3 fg-AAA8AD cursor" at bounding box center [1015, 46] width 14 height 14
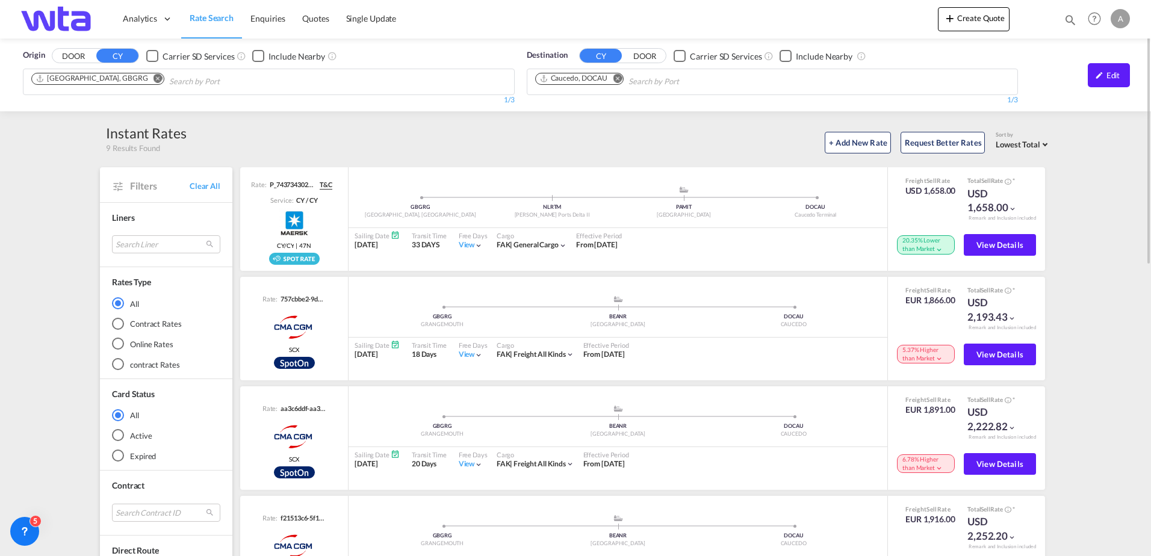
click at [175, 79] on input "Search by Port" at bounding box center [226, 81] width 114 height 19
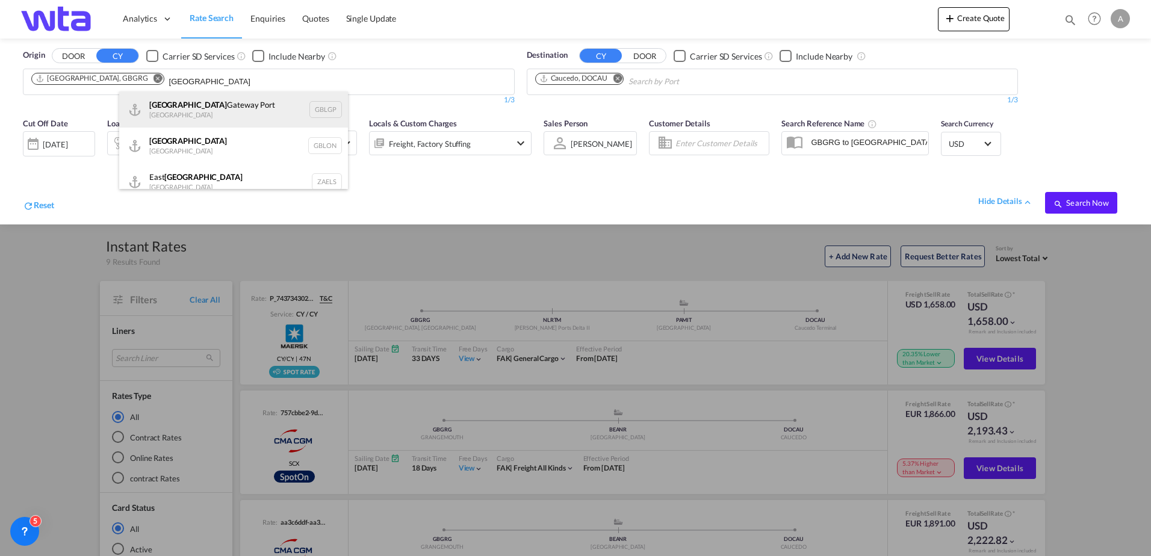
type input "[GEOGRAPHIC_DATA]"
click at [213, 114] on div "[GEOGRAPHIC_DATA] [GEOGRAPHIC_DATA] [GEOGRAPHIC_DATA]" at bounding box center [233, 110] width 229 height 36
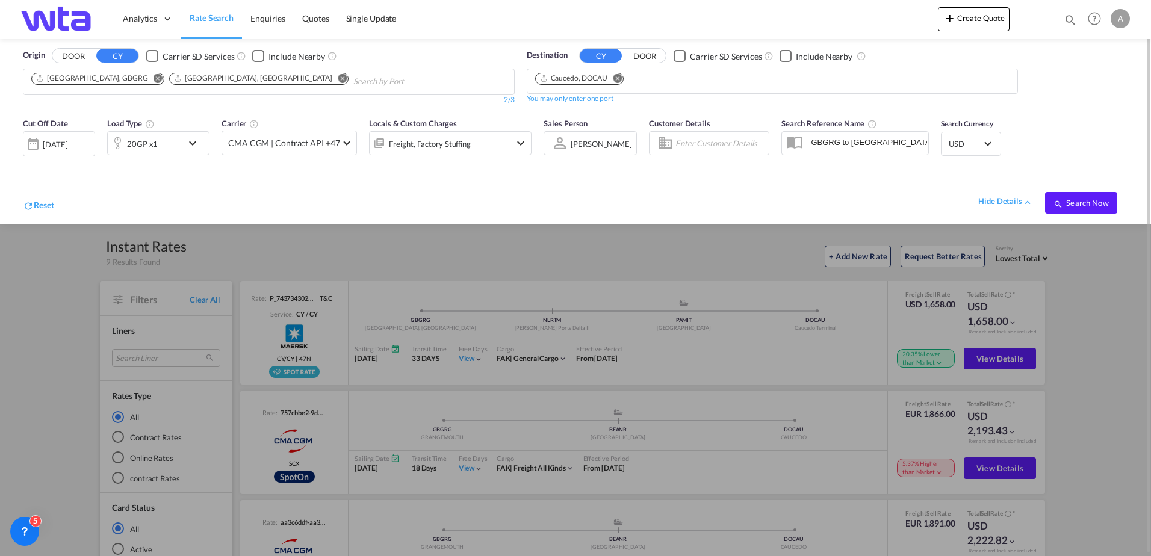
click at [154, 77] on md-icon "Remove" at bounding box center [158, 78] width 9 height 9
click at [1095, 204] on span "Search Now" at bounding box center [1081, 203] width 55 height 10
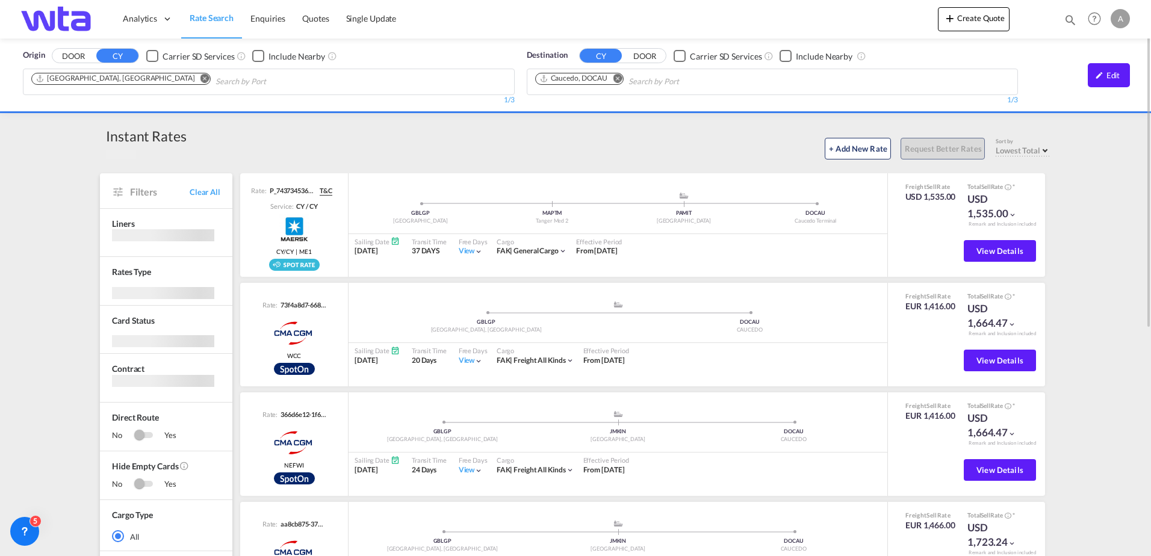
click at [58, 350] on div "Origin DOOR CY Carrier SD Services Include Nearby [GEOGRAPHIC_DATA], [GEOGRAPHI…" at bounding box center [575, 491] width 1151 height 904
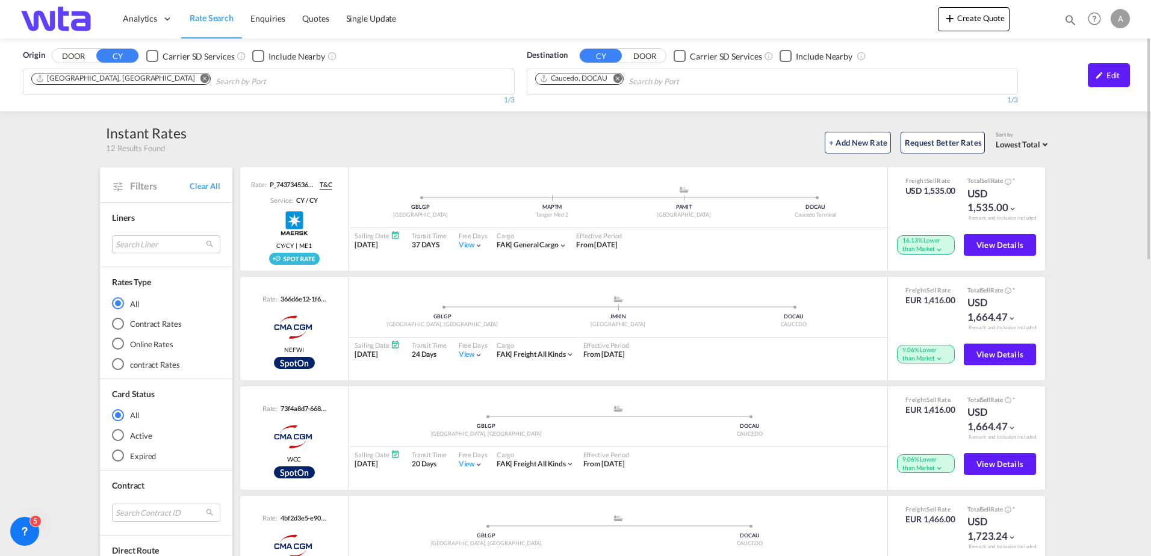
click at [200, 79] on md-icon "Remove" at bounding box center [204, 78] width 9 height 9
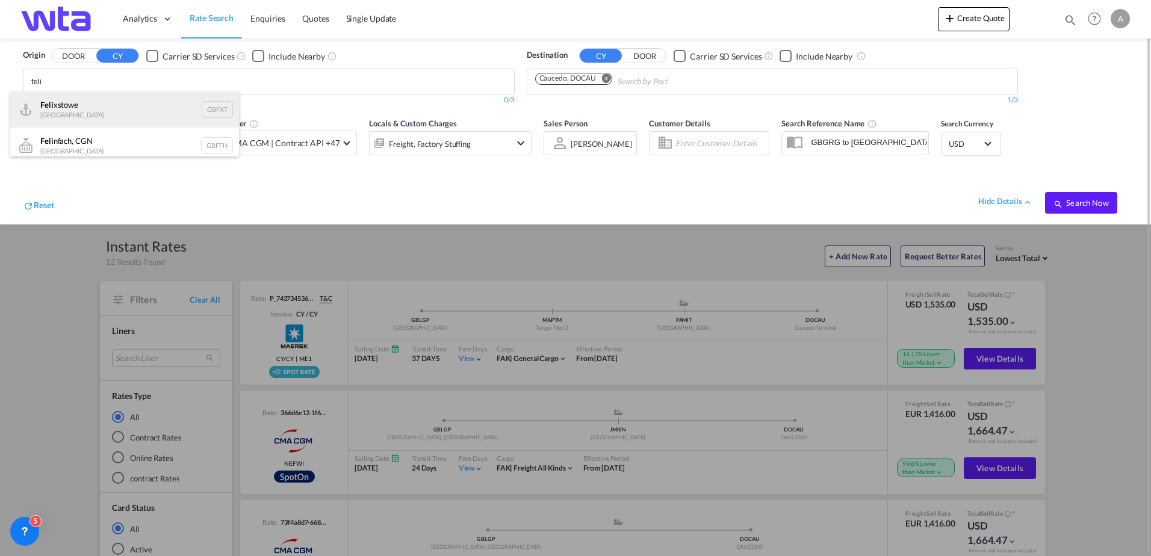
type input "feli"
click at [69, 111] on div "Feli xstowe [GEOGRAPHIC_DATA] GBFXT" at bounding box center [124, 110] width 229 height 36
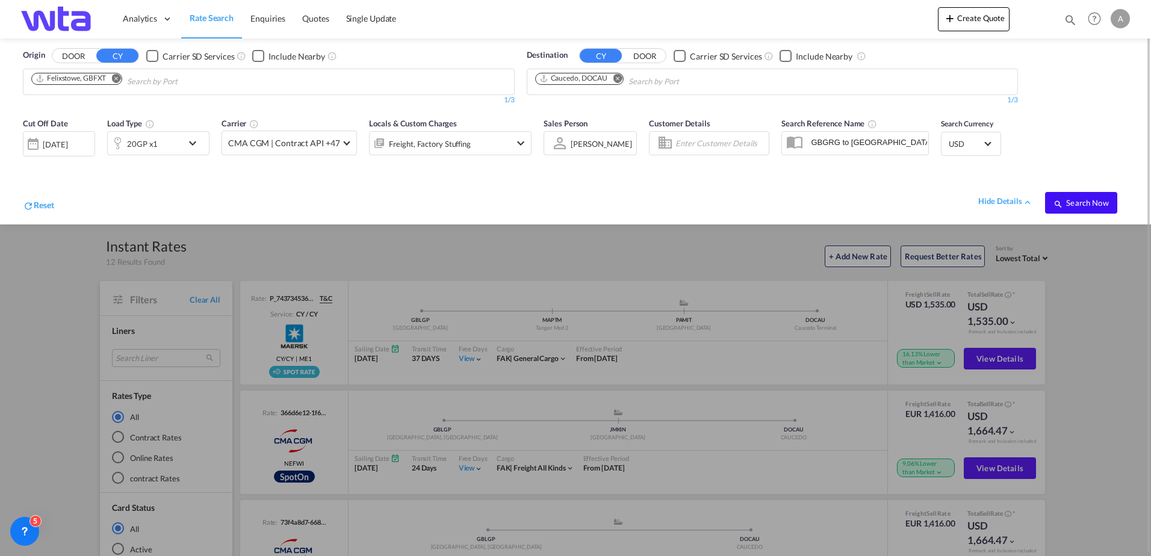
click at [1090, 202] on span "Search Now" at bounding box center [1081, 203] width 55 height 10
